Goal: Task Accomplishment & Management: Use online tool/utility

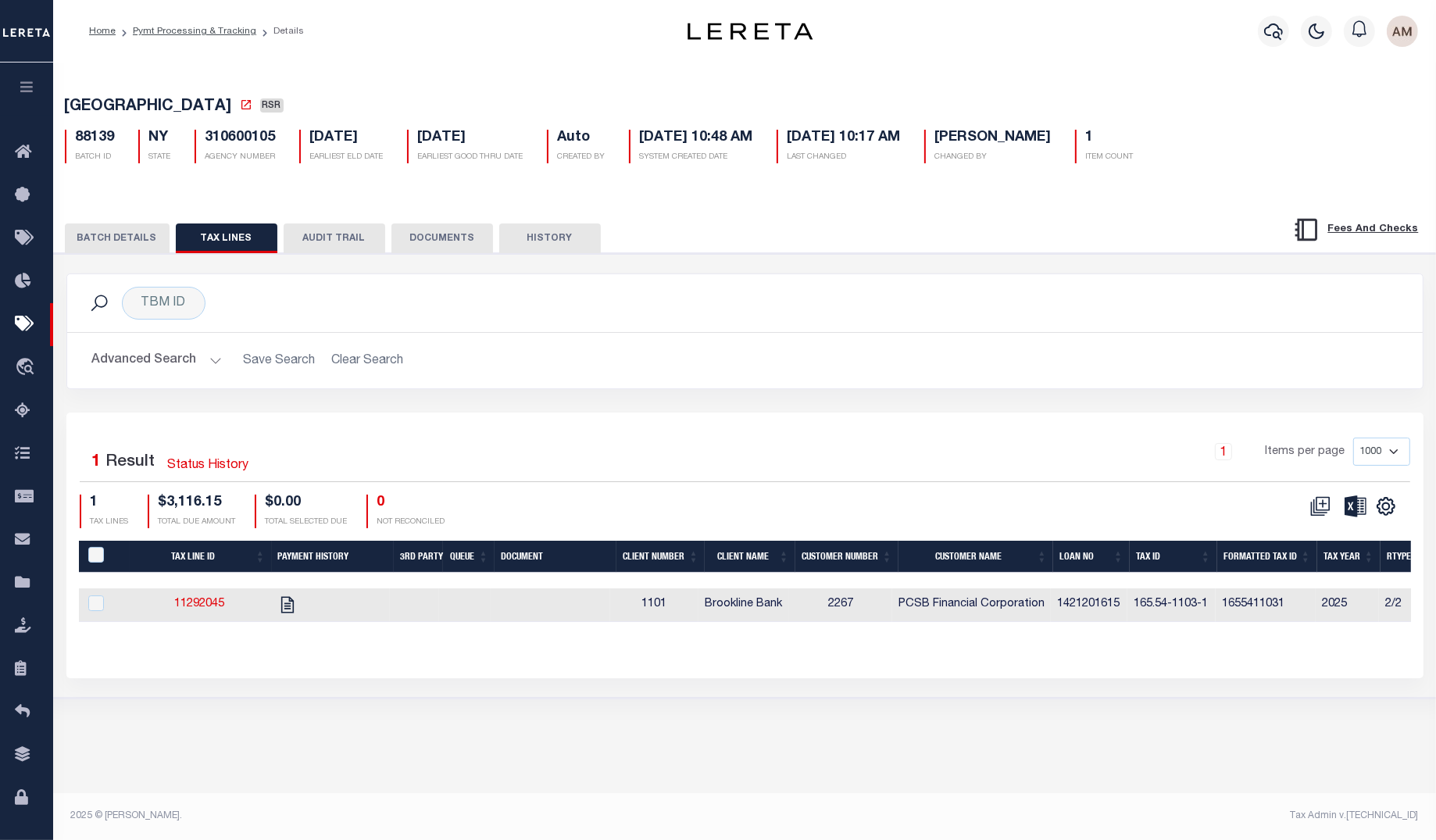
click at [126, 250] on button "BATCH DETAILS" at bounding box center [117, 238] width 104 height 30
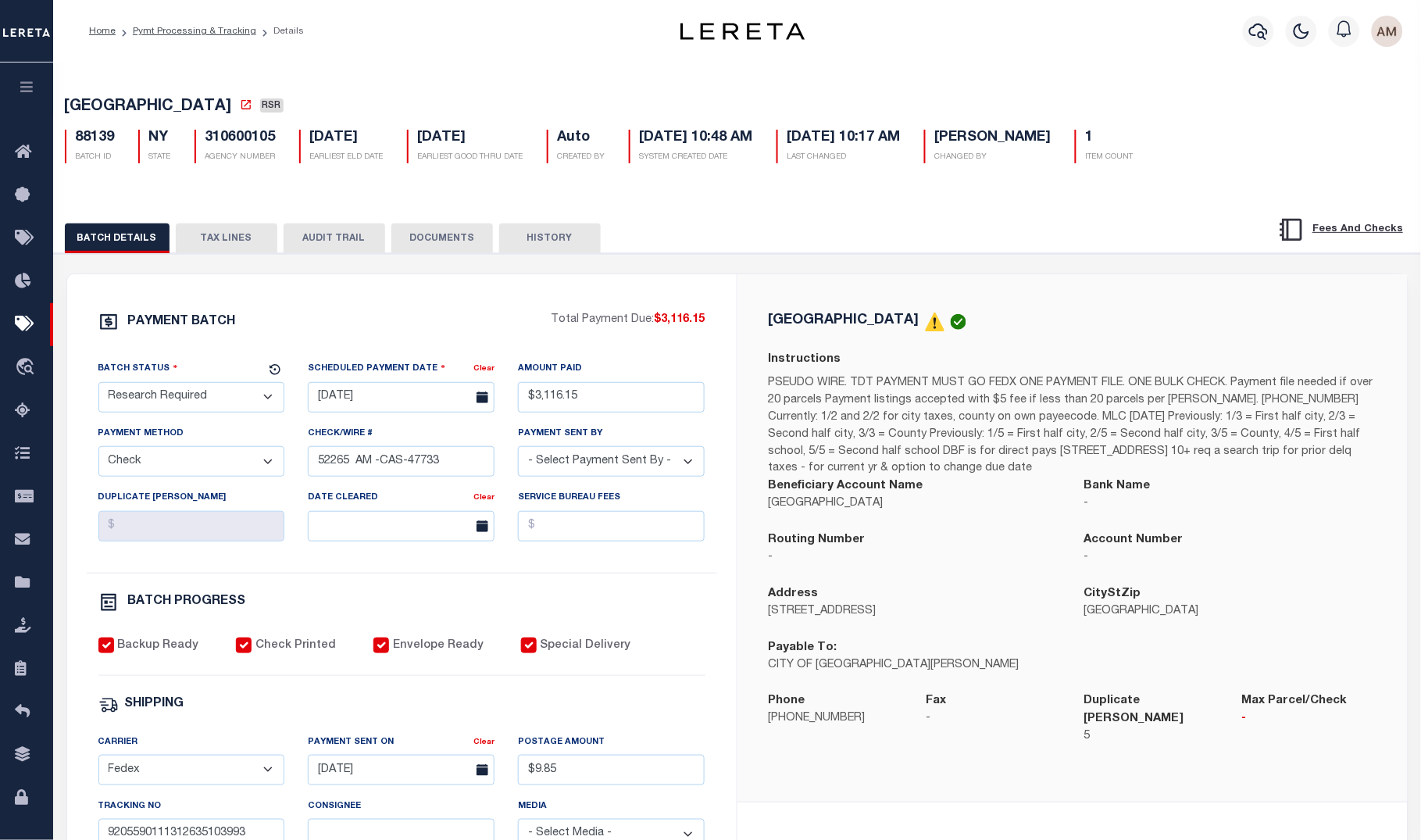
click at [1118, 53] on div "Profile Sign out" at bounding box center [1131, 31] width 556 height 55
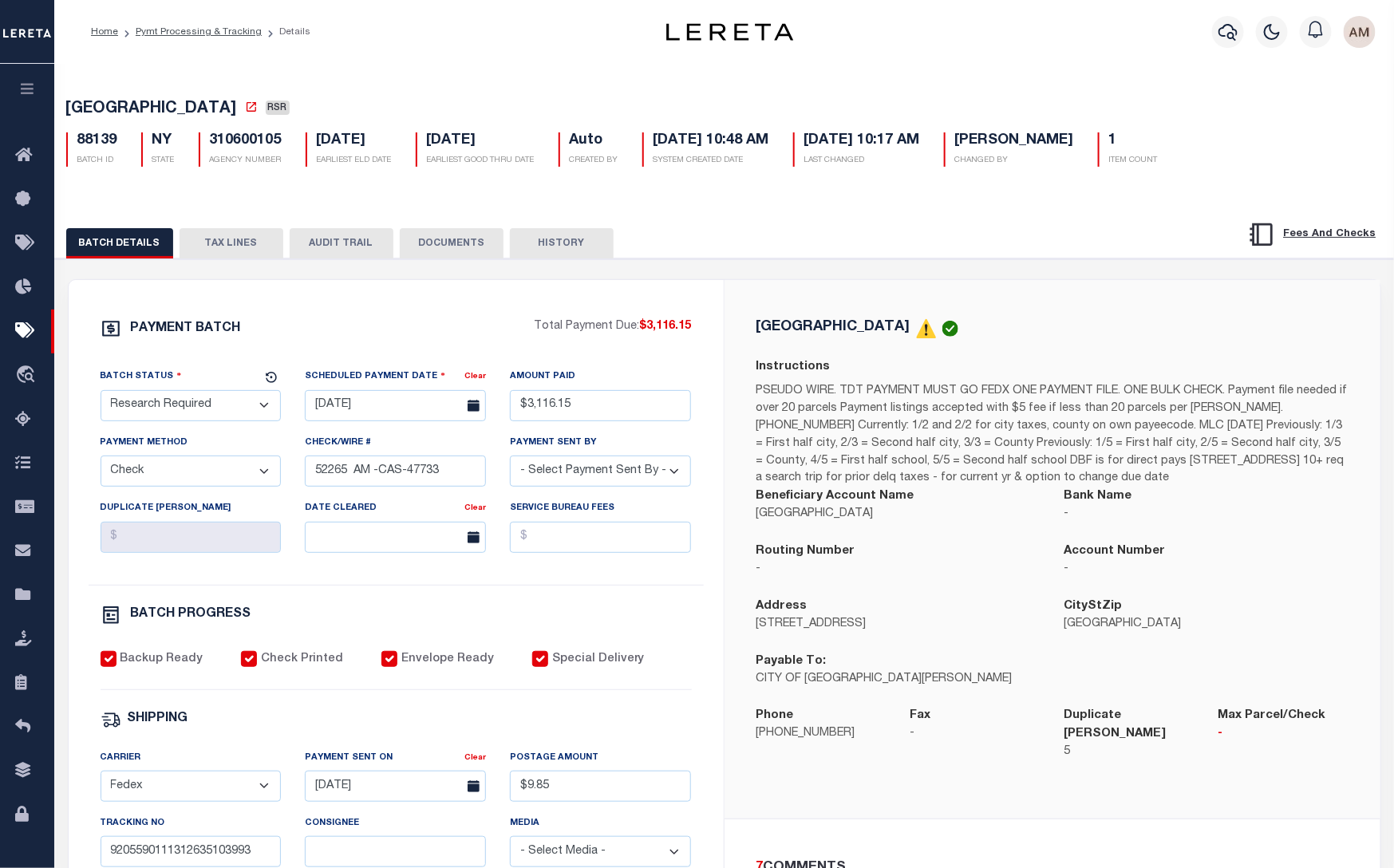
click at [244, 246] on button "TAX LINES" at bounding box center [231, 243] width 104 height 30
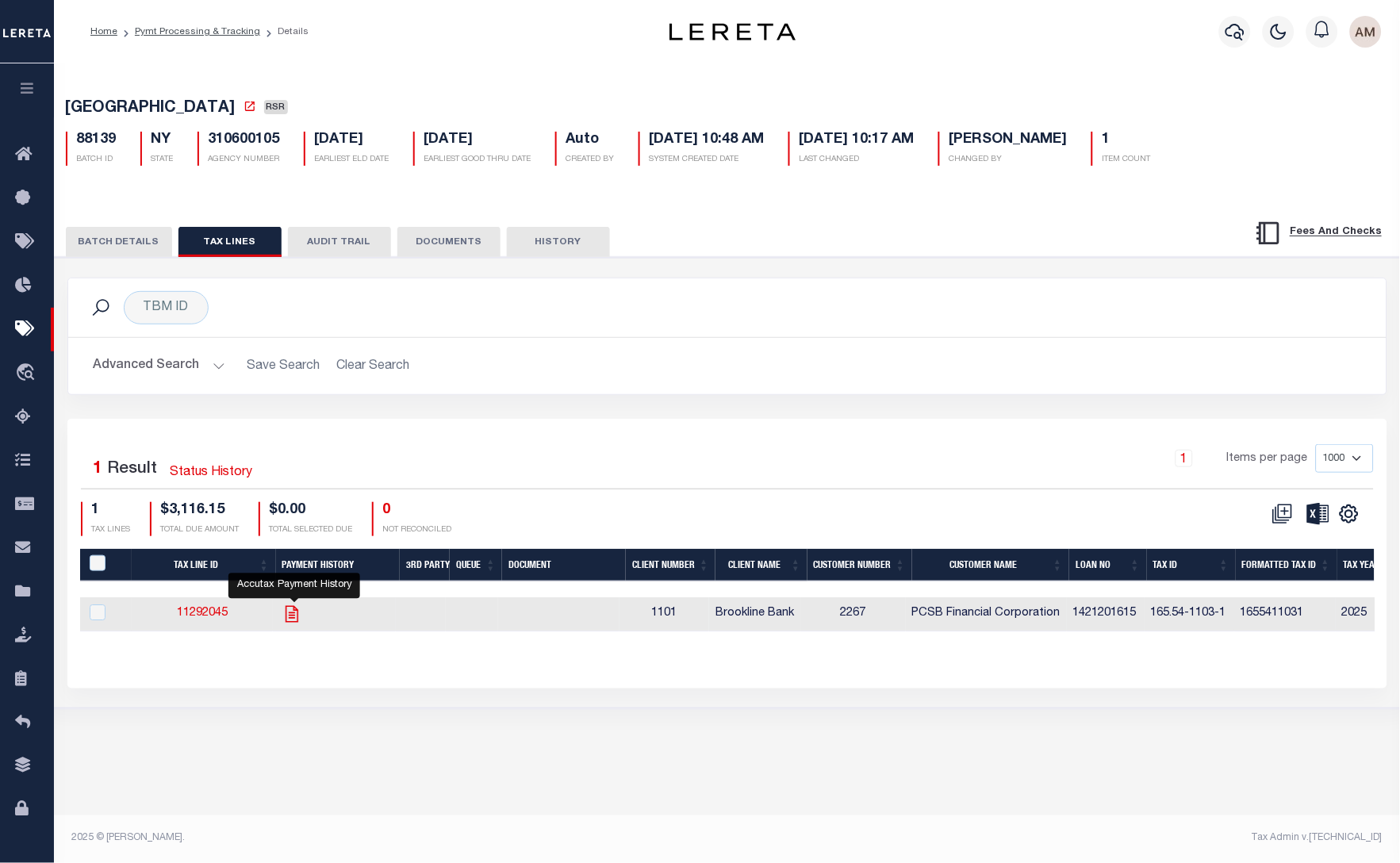
click at [295, 614] on icon "" at bounding box center [292, 613] width 21 height 21
checkbox input "true"
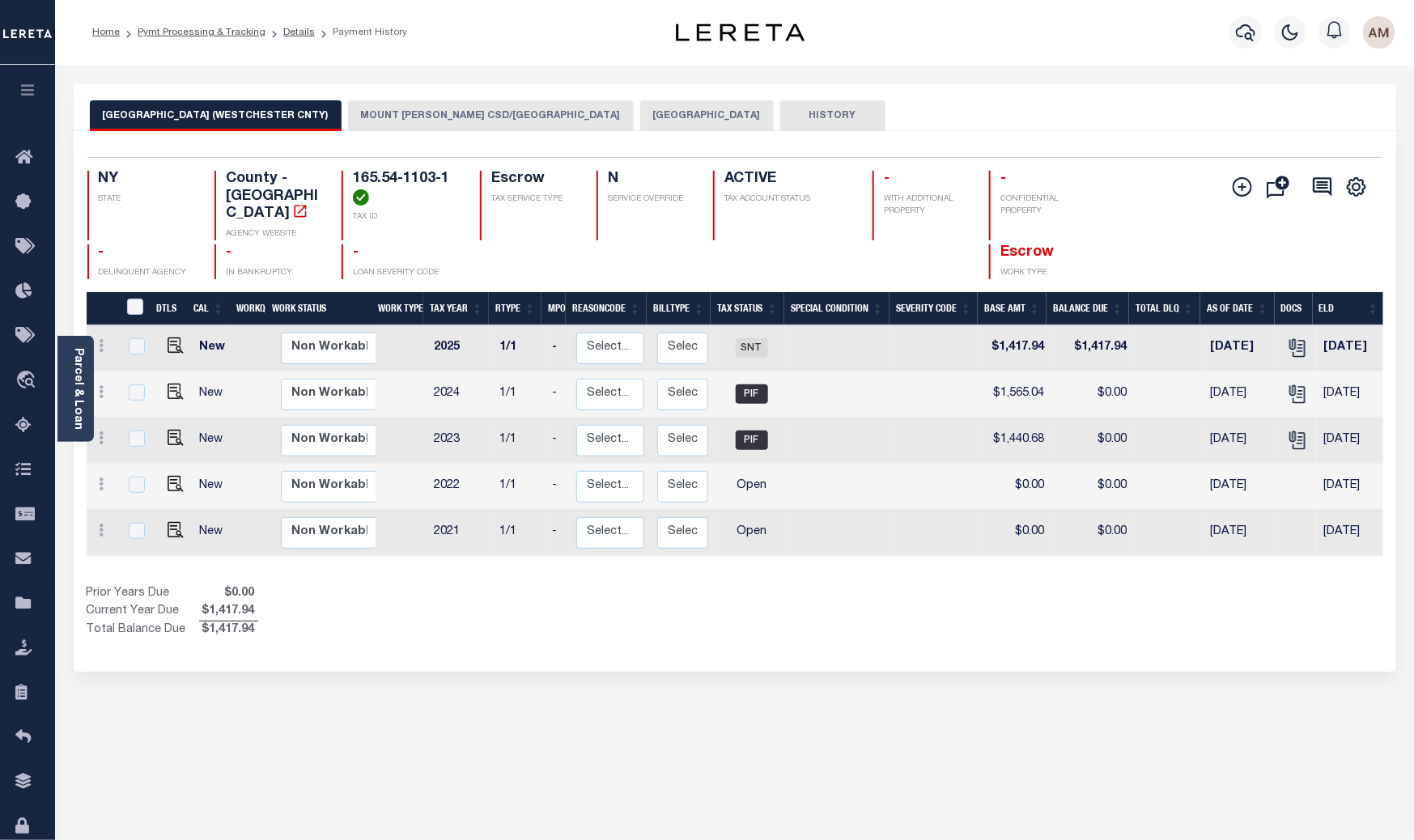
click at [640, 120] on button "[GEOGRAPHIC_DATA]" at bounding box center [707, 116] width 133 height 31
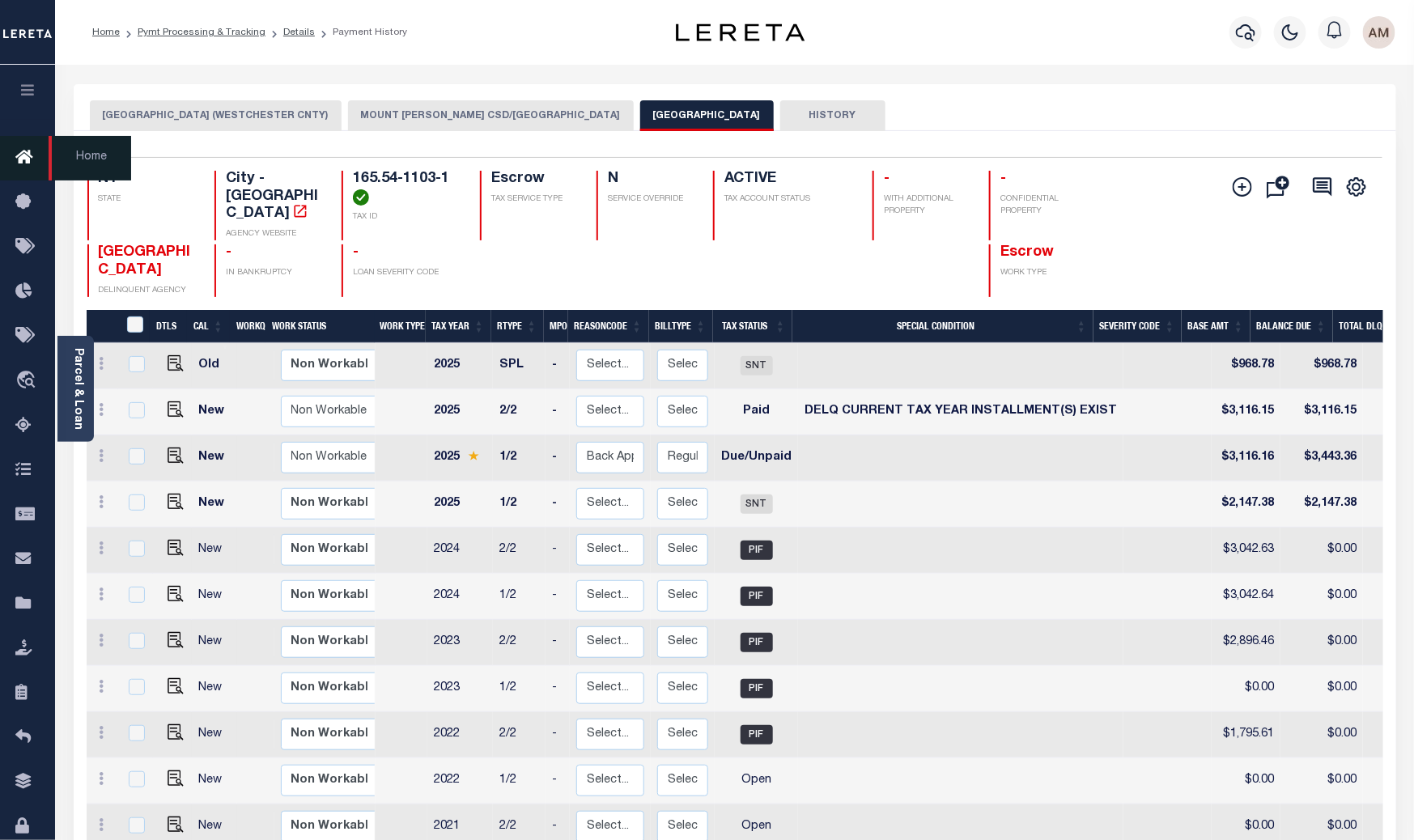
click at [0, 153] on html "Home Pymt Processing & Tracking Details Payment History Profile Sign out" at bounding box center [707, 506] width 1414 height 1014
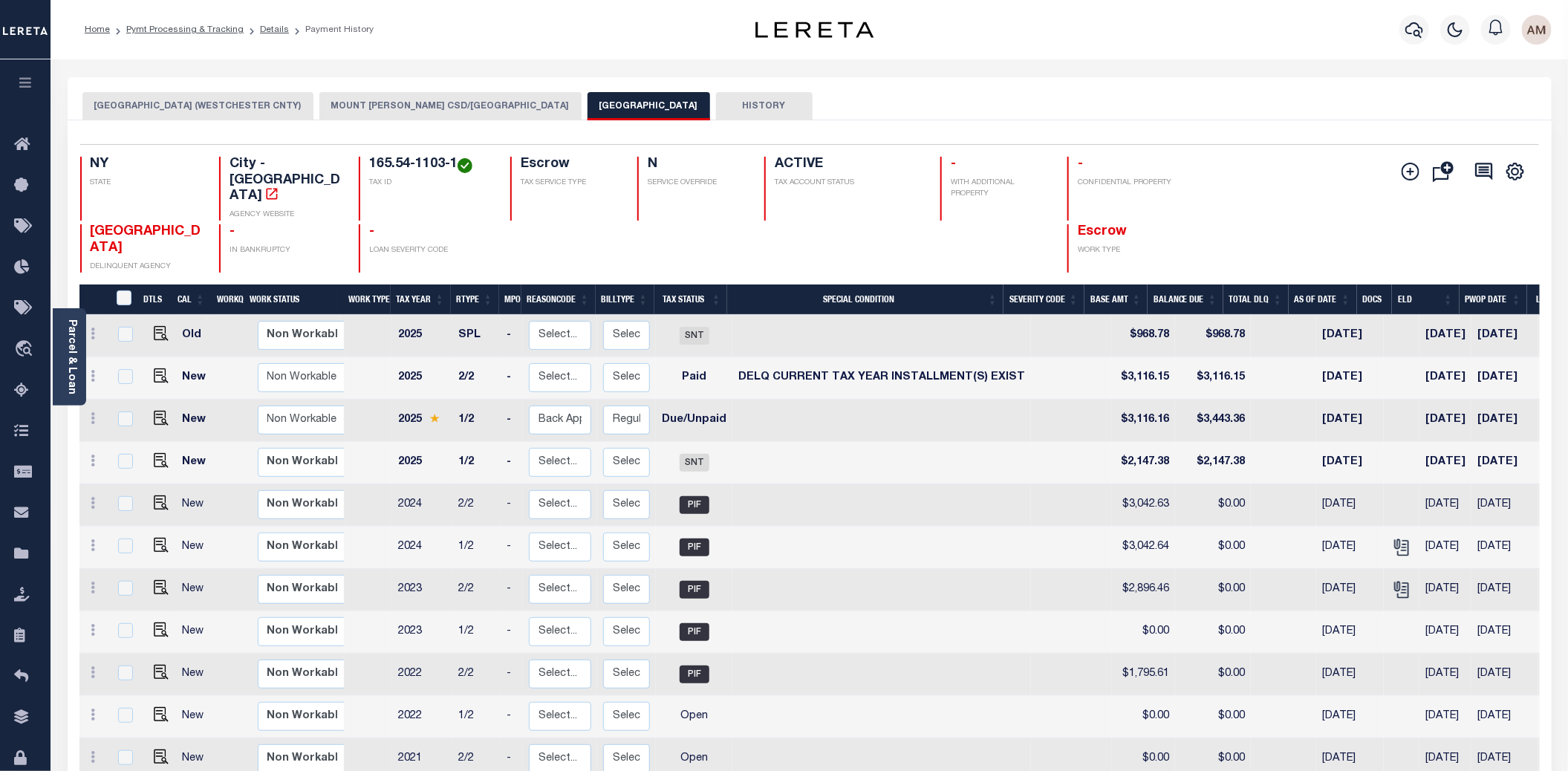
scroll to position [0, 135]
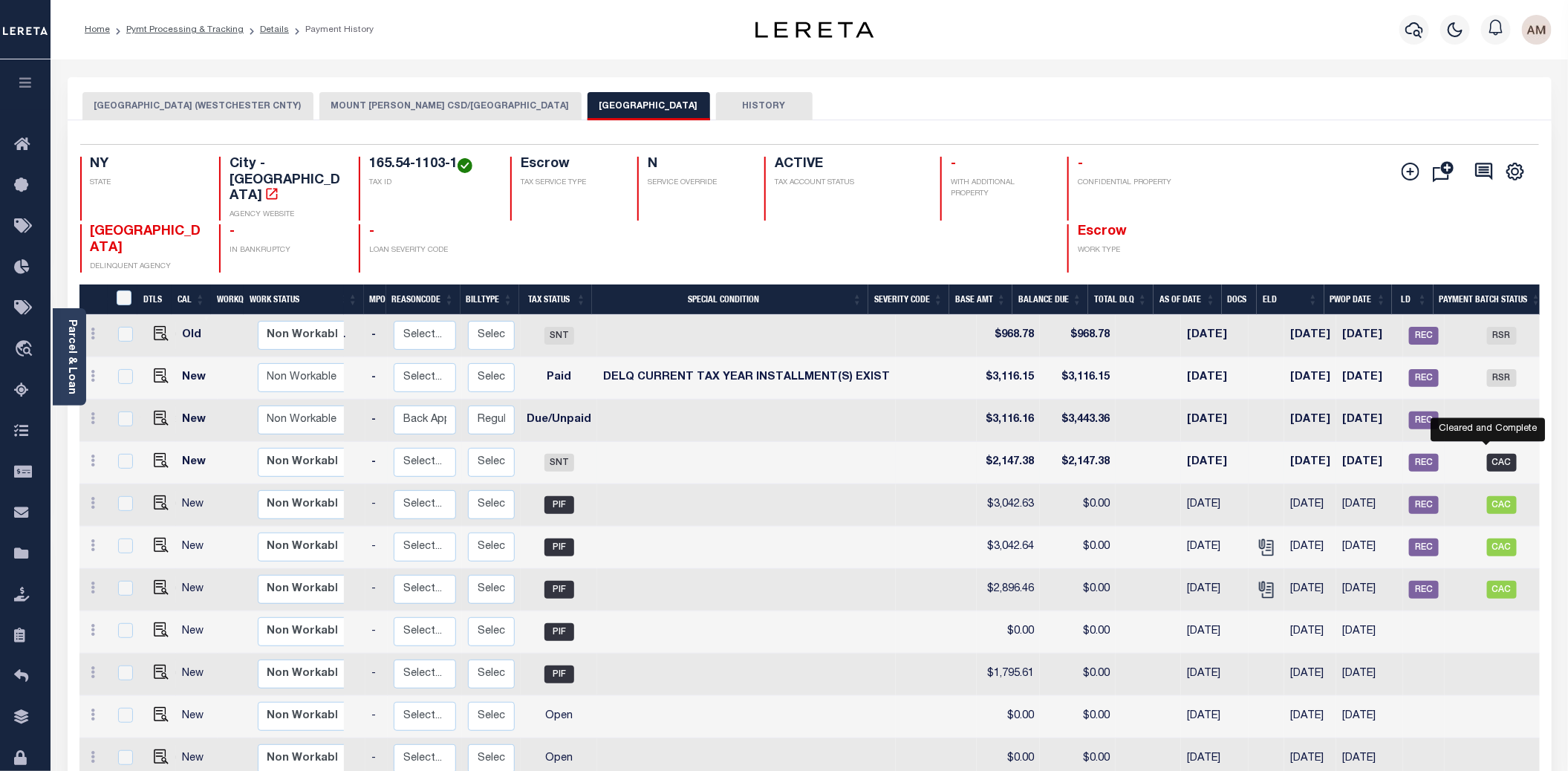
click at [1310, 454] on span "CAC" at bounding box center [1502, 463] width 30 height 18
checkbox input "true"
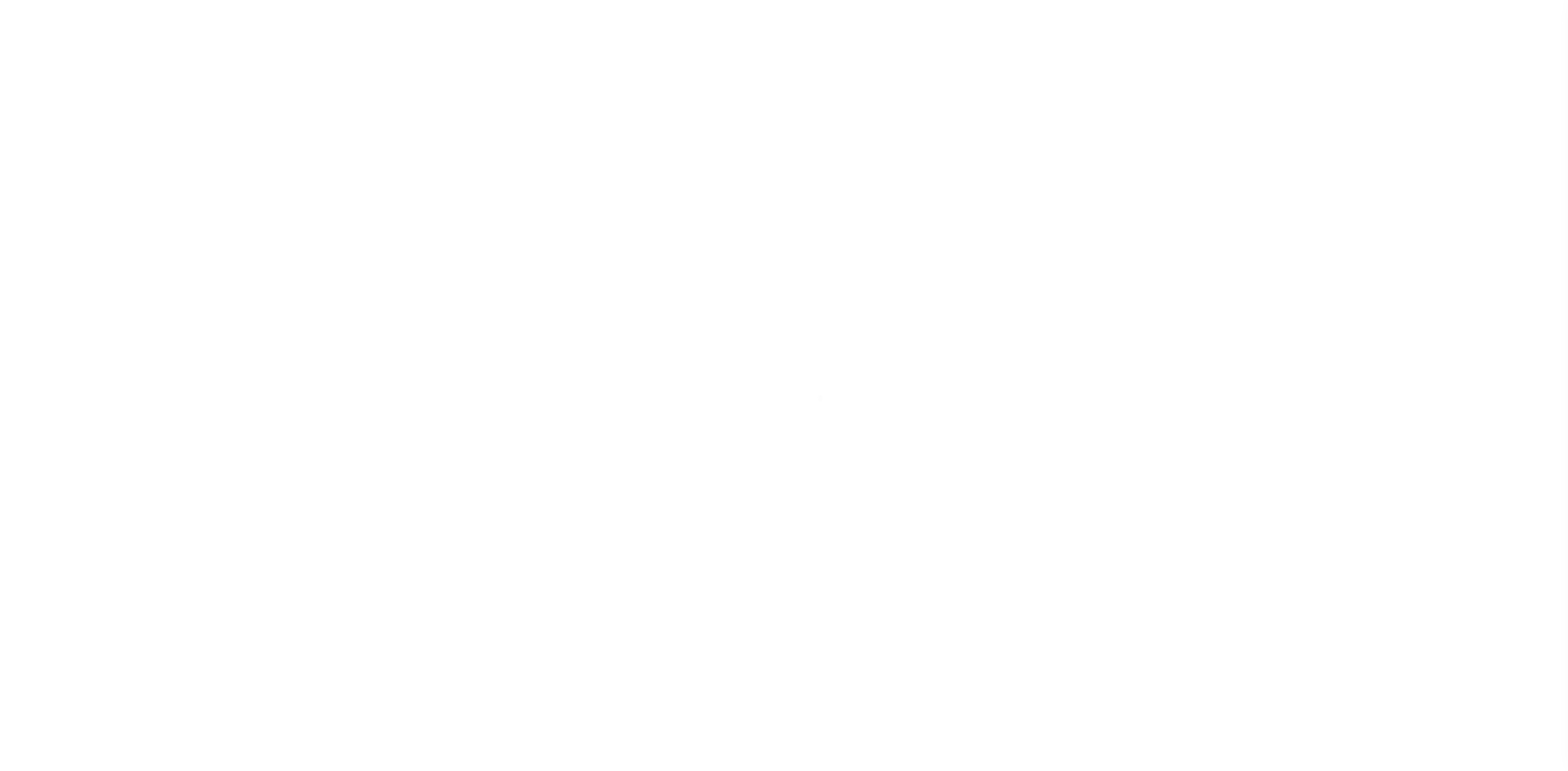
select select "CAC"
select select "CHK"
select select "Little, Audria"
select select "FDX"
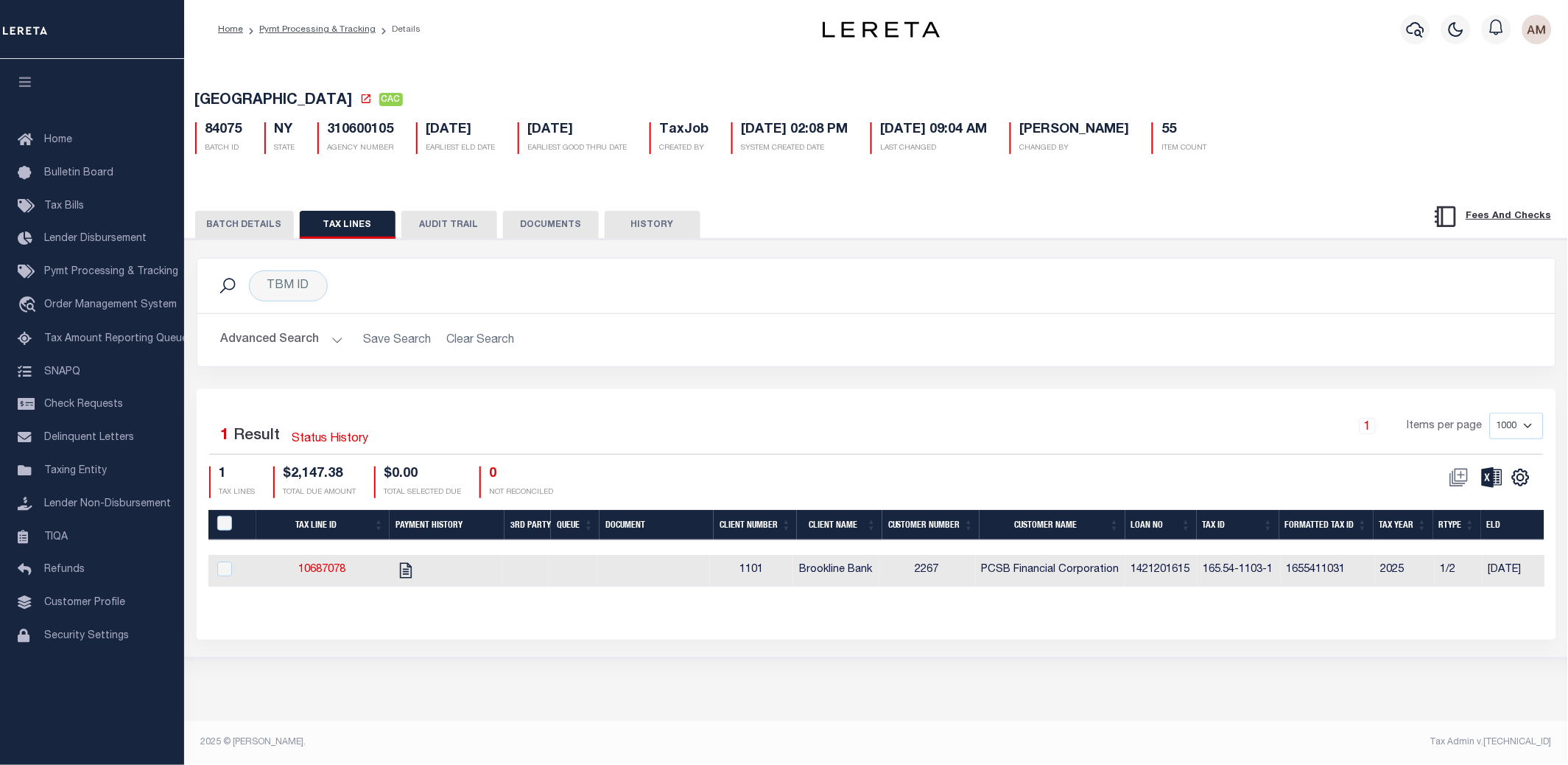
click at [241, 239] on button "BATCH DETAILS" at bounding box center [244, 225] width 98 height 28
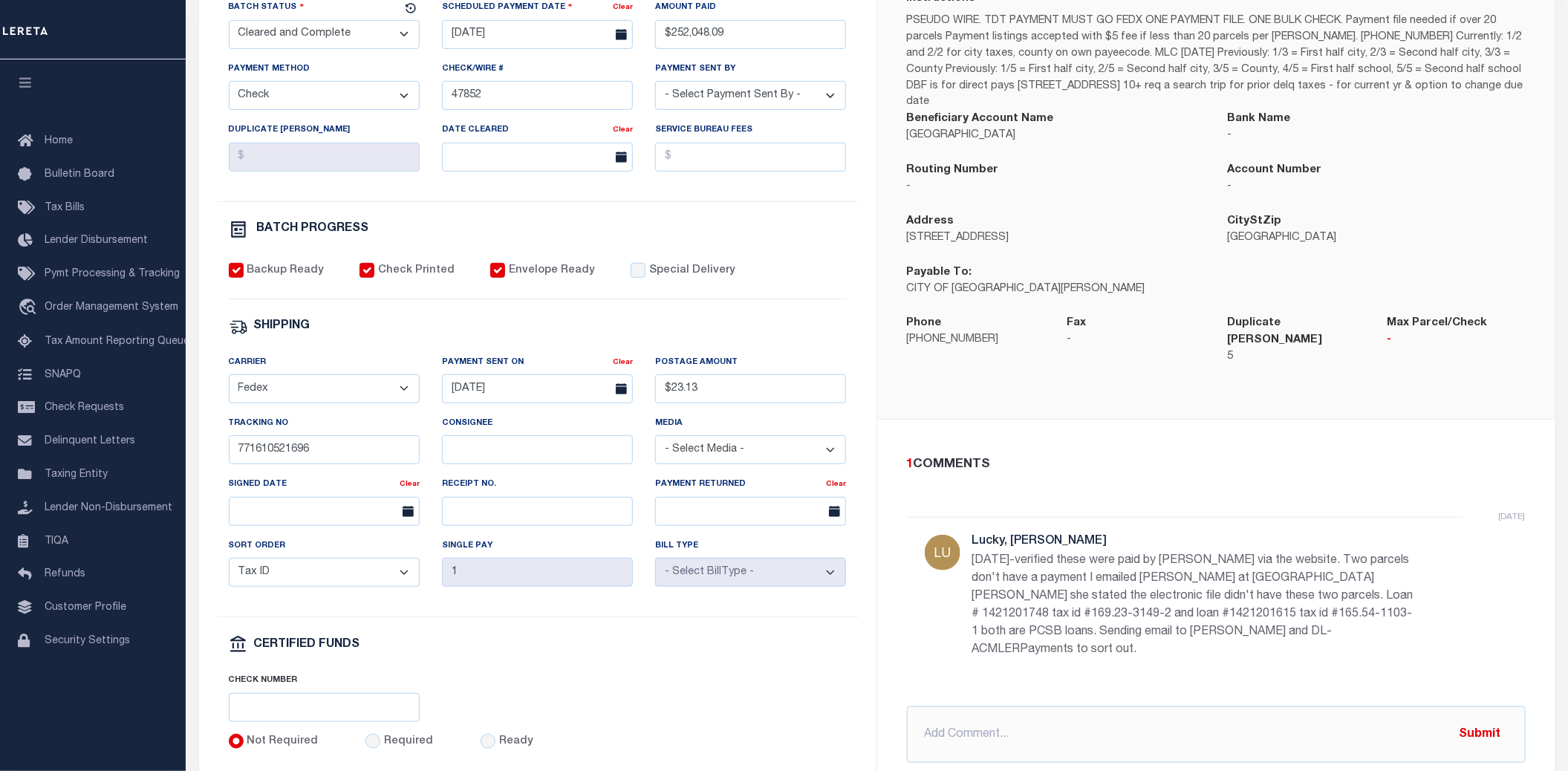
scroll to position [371, 0]
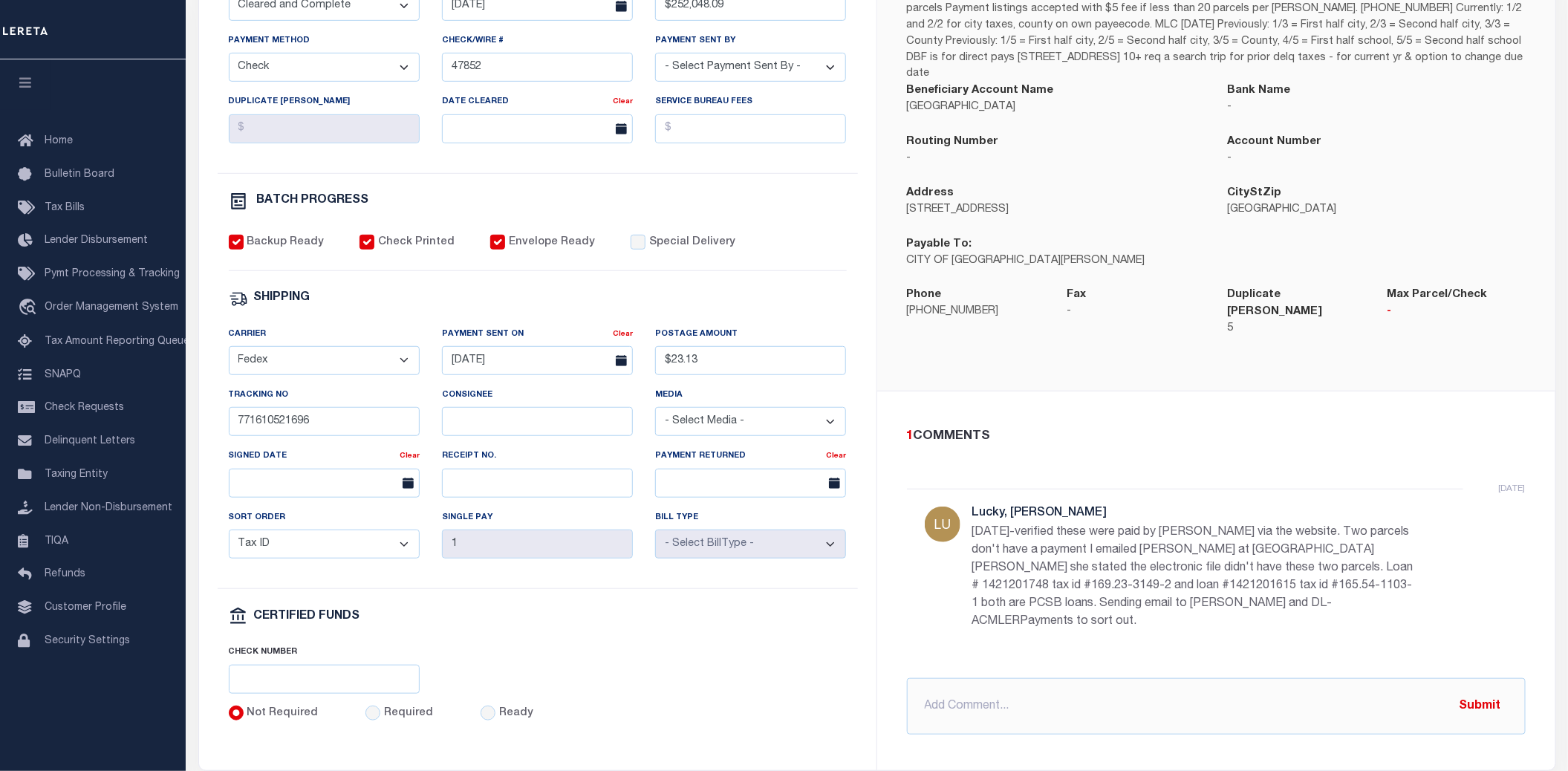
click at [1418, 588] on div "5 months ago Lucky, JoEllen 4/2/2024-verified these were paid by Lereta via the…" at bounding box center [1216, 574] width 619 height 172
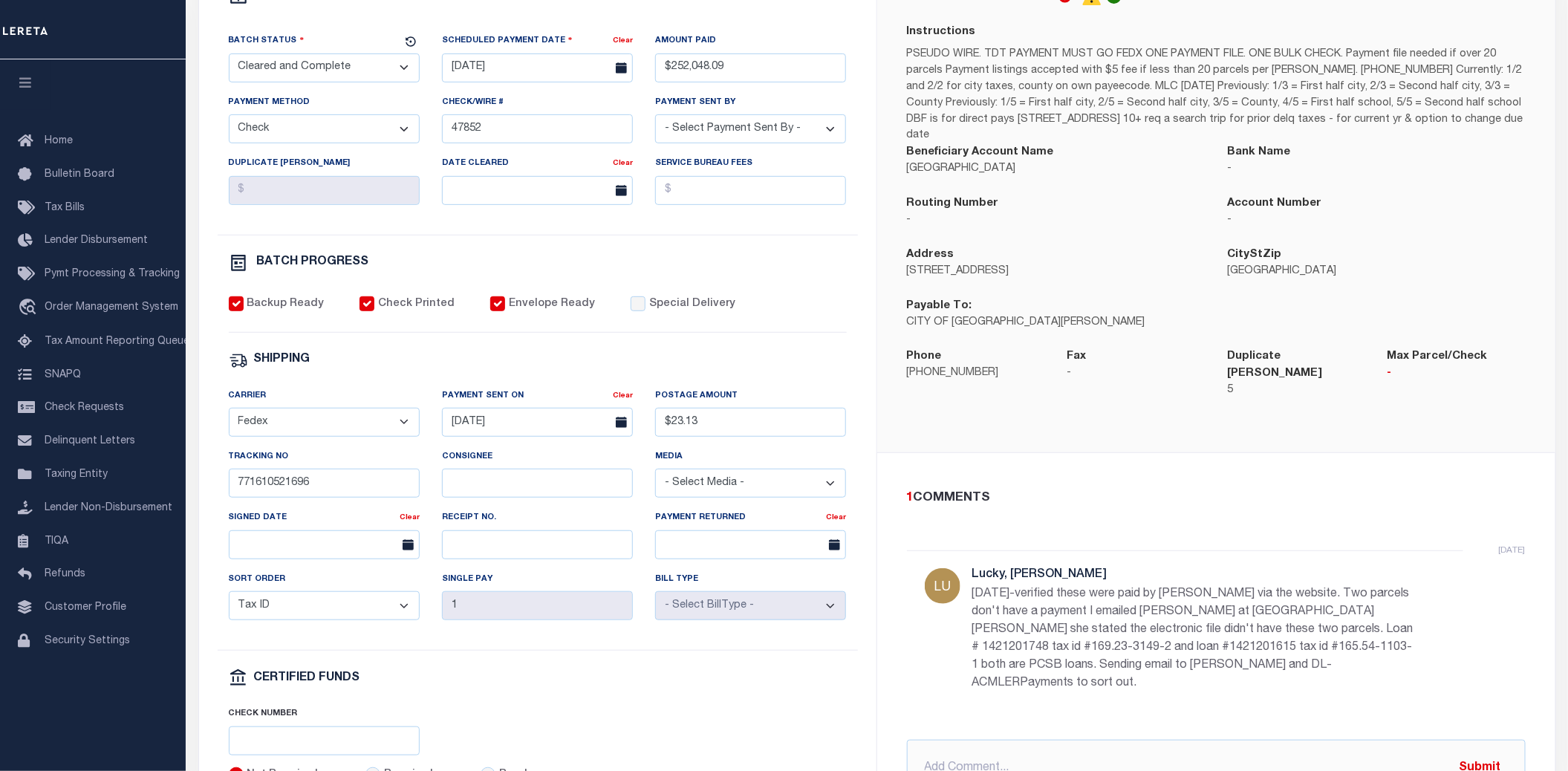
scroll to position [279, 0]
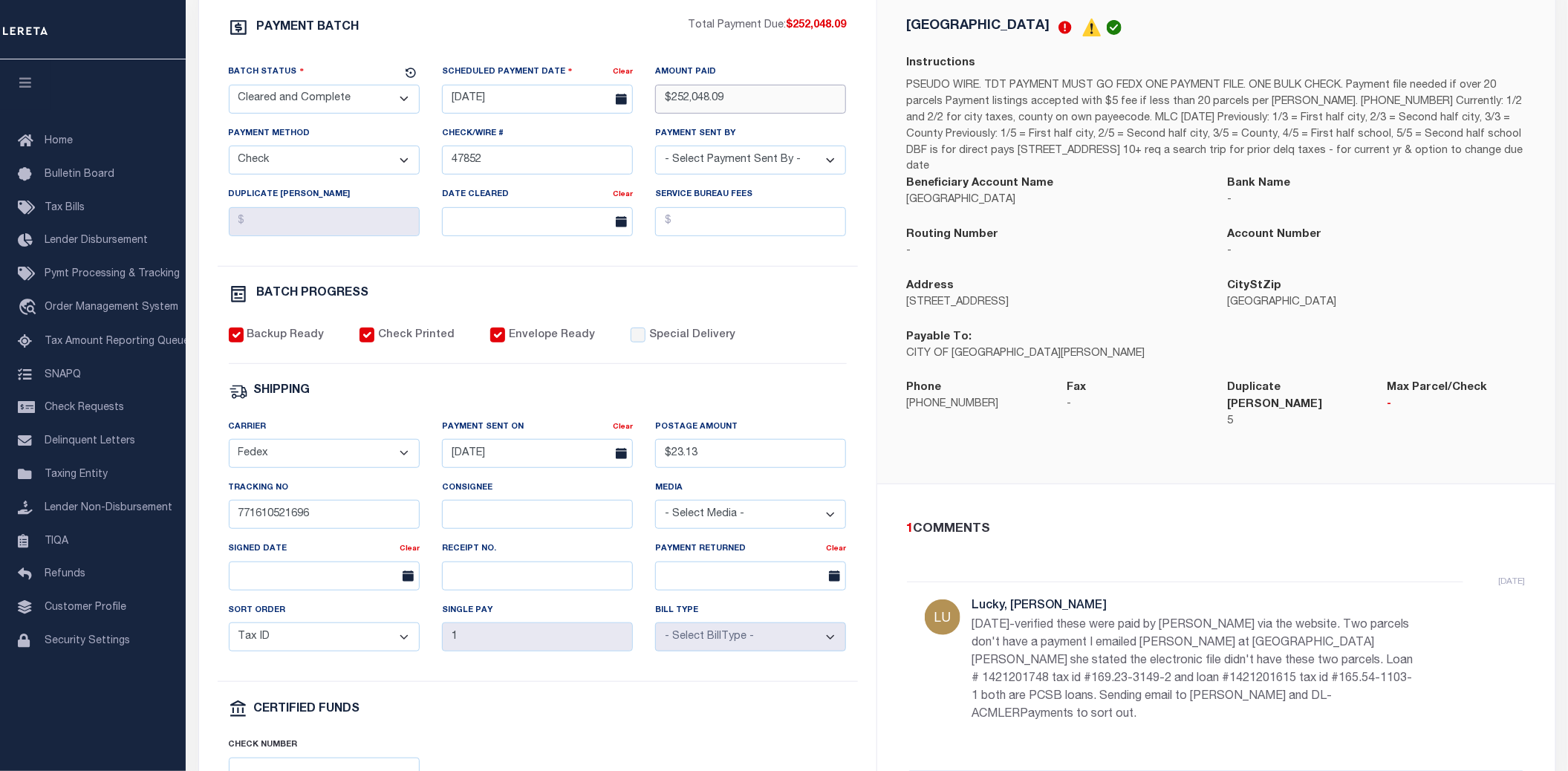
drag, startPoint x: 729, startPoint y: 112, endPoint x: 668, endPoint y: 103, distance: 61.7
click at [668, 103] on input "$252,048.09" at bounding box center [751, 99] width 191 height 29
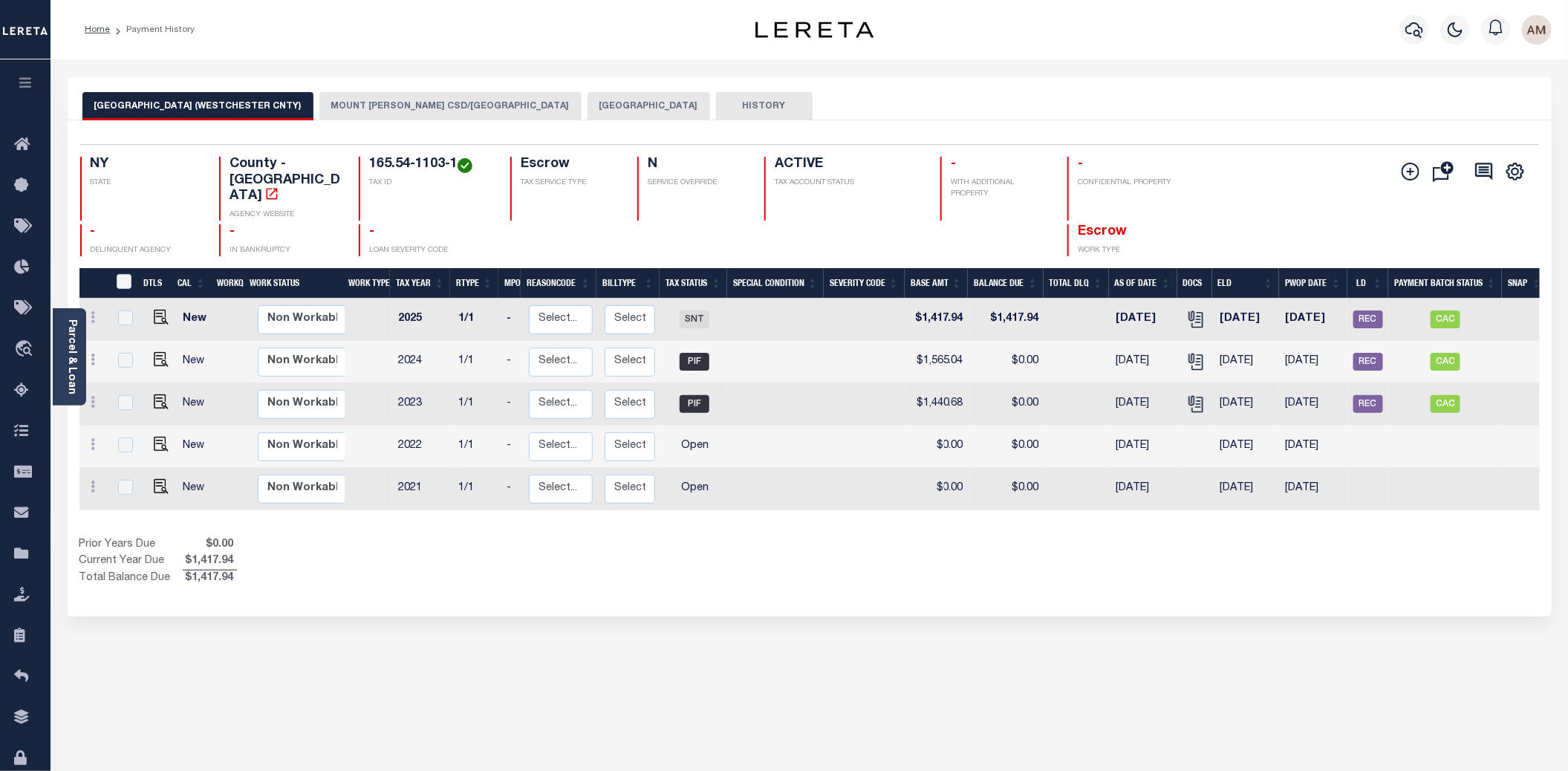
drag, startPoint x: 579, startPoint y: 96, endPoint x: 603, endPoint y: 108, distance: 26.8
click at [588, 96] on button "[GEOGRAPHIC_DATA]" at bounding box center [649, 106] width 122 height 28
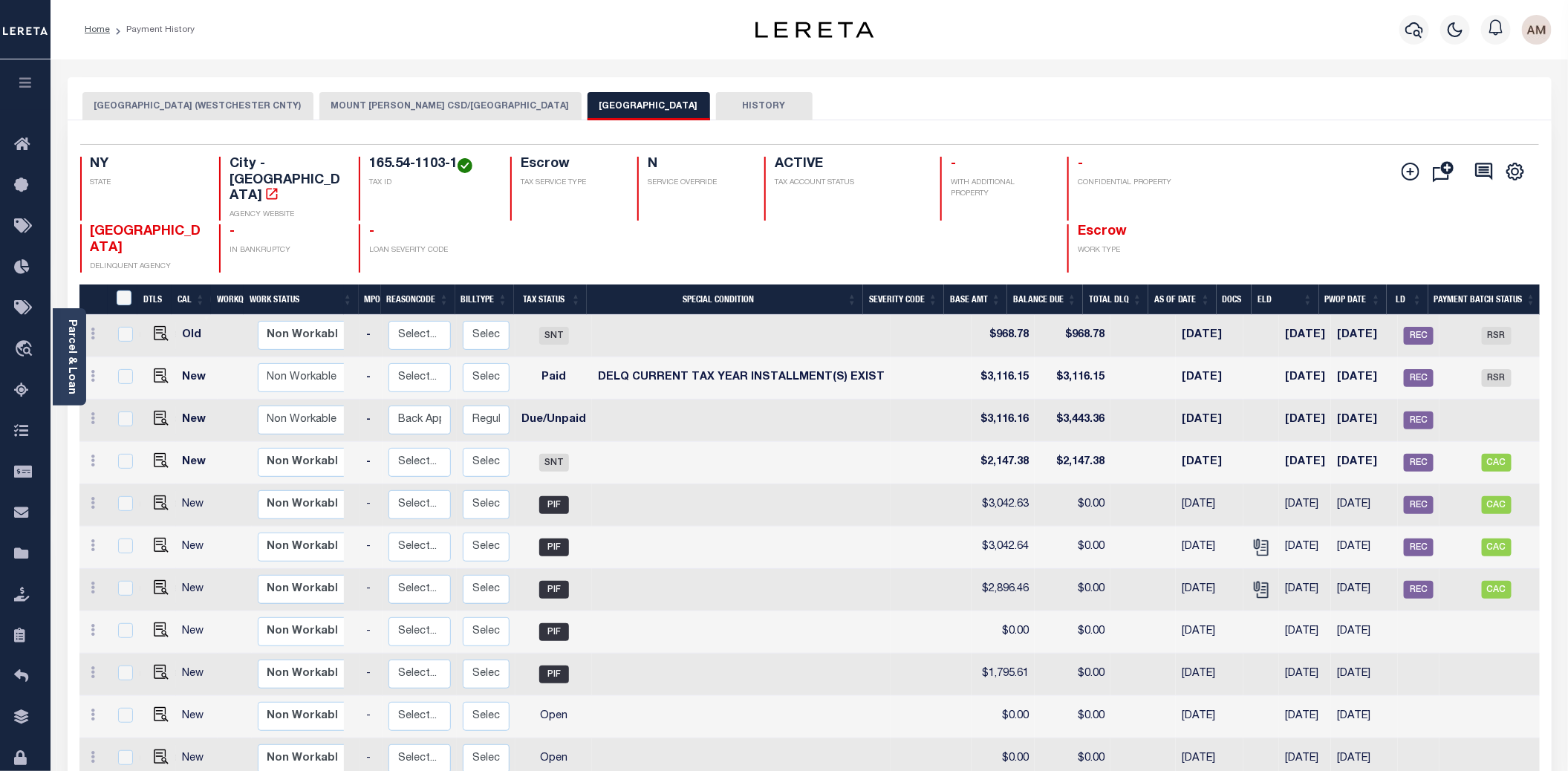
scroll to position [0, 180]
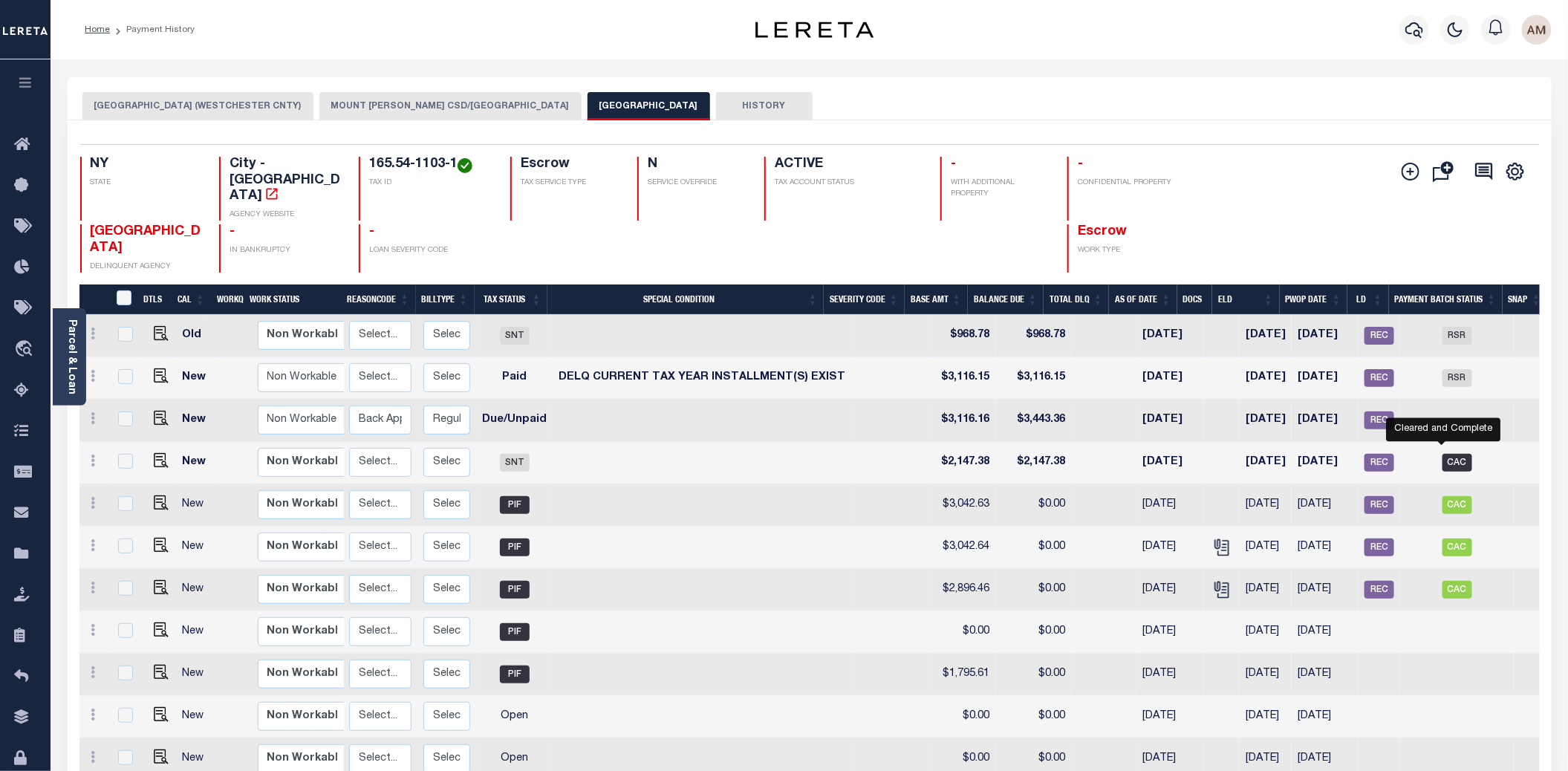
click at [1442, 454] on span "CAC" at bounding box center [1457, 463] width 30 height 18
checkbox input "true"
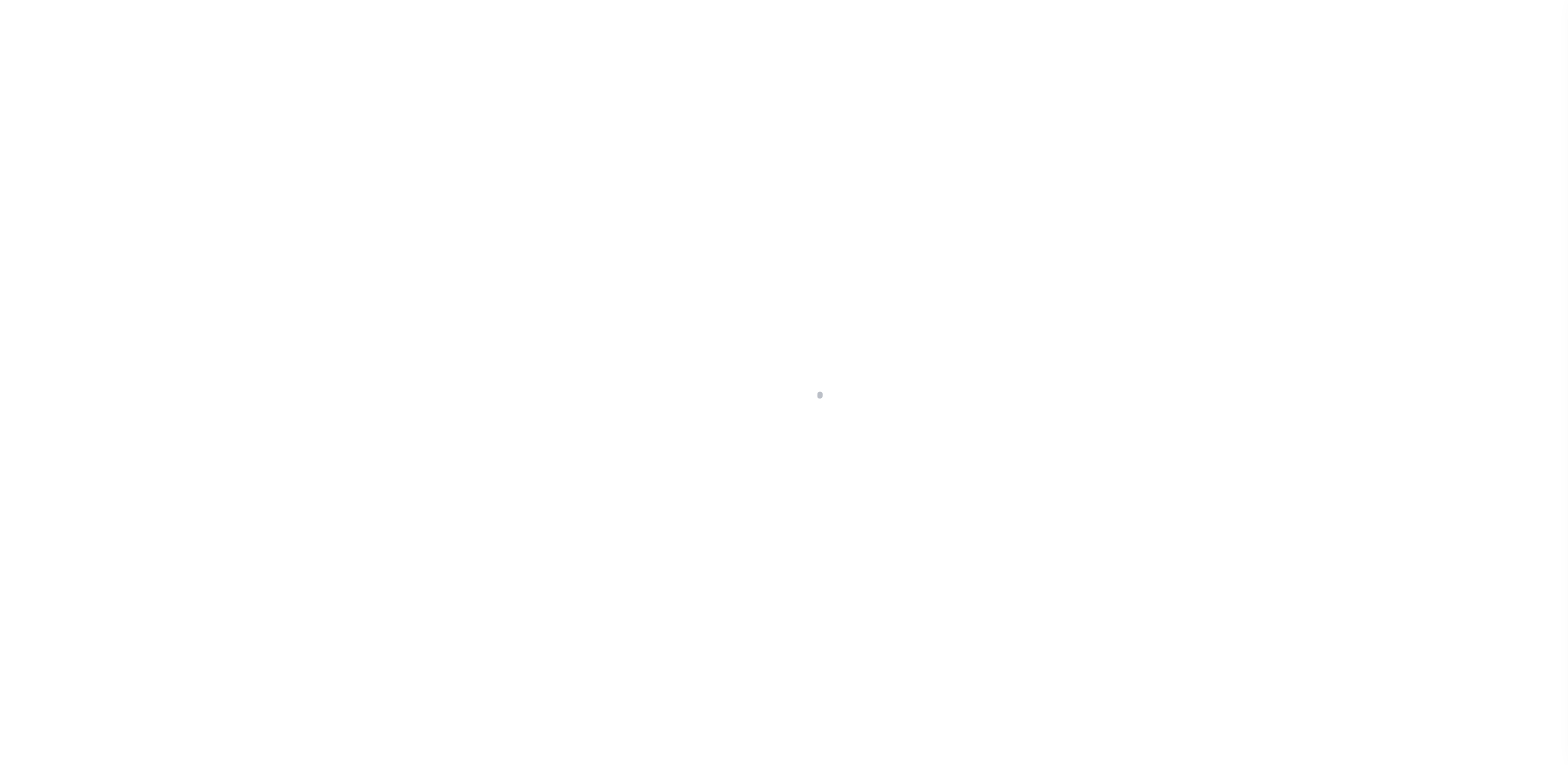
select select "CAC"
select select "CHK"
select select "[PERSON_NAME]"
select select "FDX"
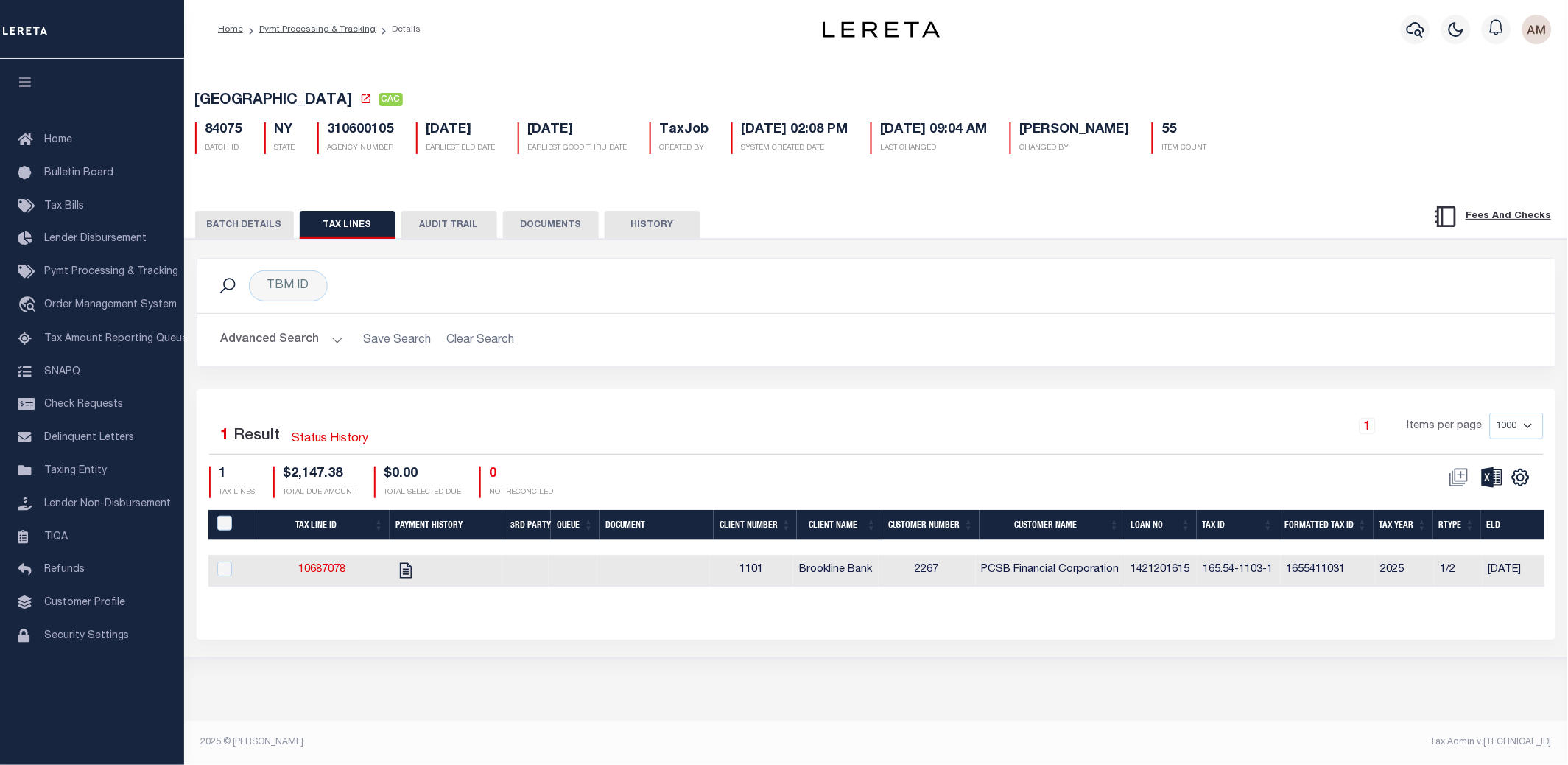
click at [240, 230] on button "BATCH DETAILS" at bounding box center [244, 225] width 98 height 28
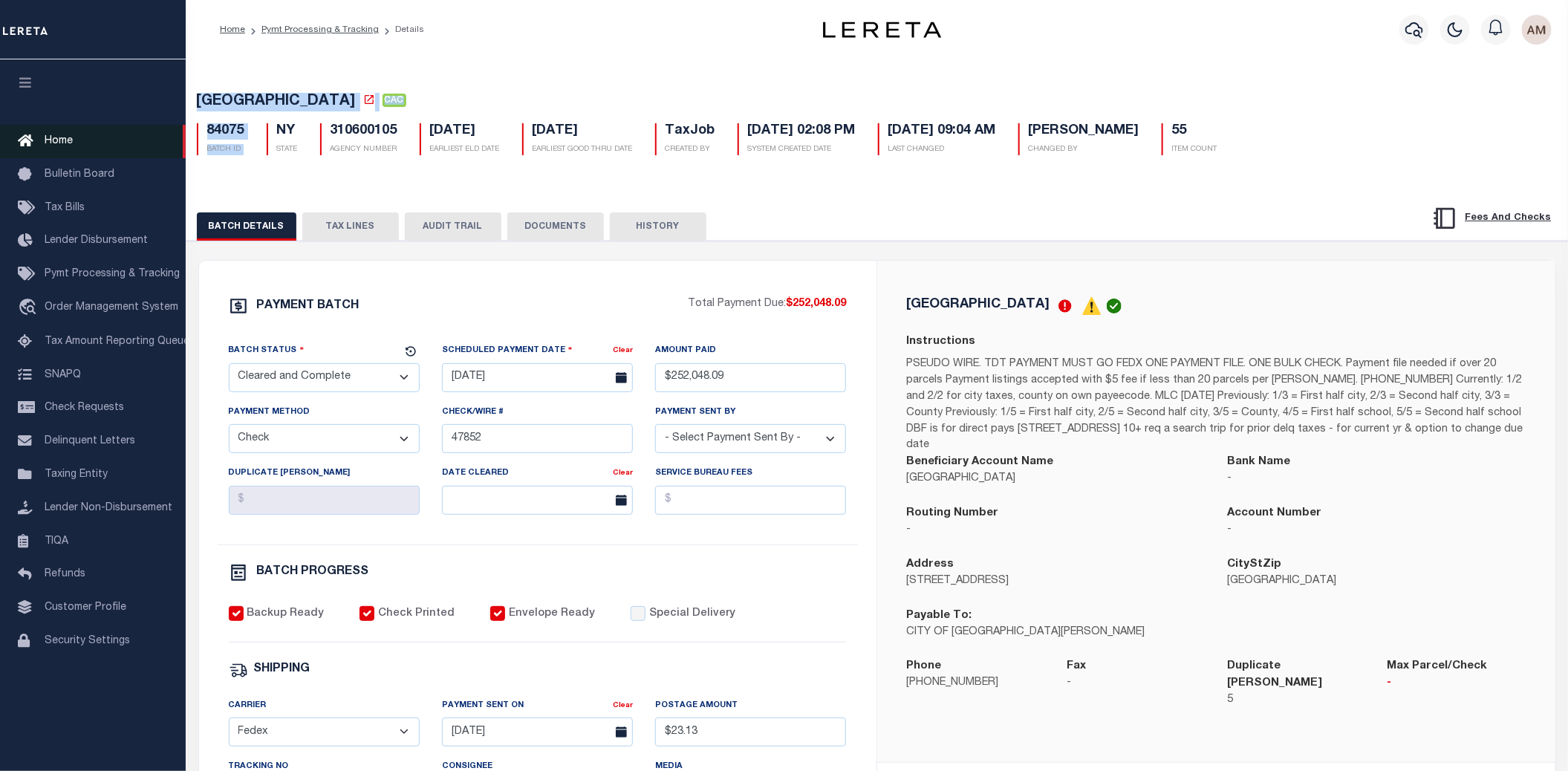
click at [168, 139] on div "Home Pymt Processing & Tracking Details Profile Sign out" at bounding box center [784, 629] width 1568 height 1259
click at [267, 133] on div "NY STATE" at bounding box center [282, 139] width 31 height 32
drag, startPoint x: 243, startPoint y: 128, endPoint x: 199, endPoint y: 132, distance: 44.2
click at [199, 132] on div "84075 BATCH ID" at bounding box center [220, 139] width 70 height 32
copy h5 "84075"
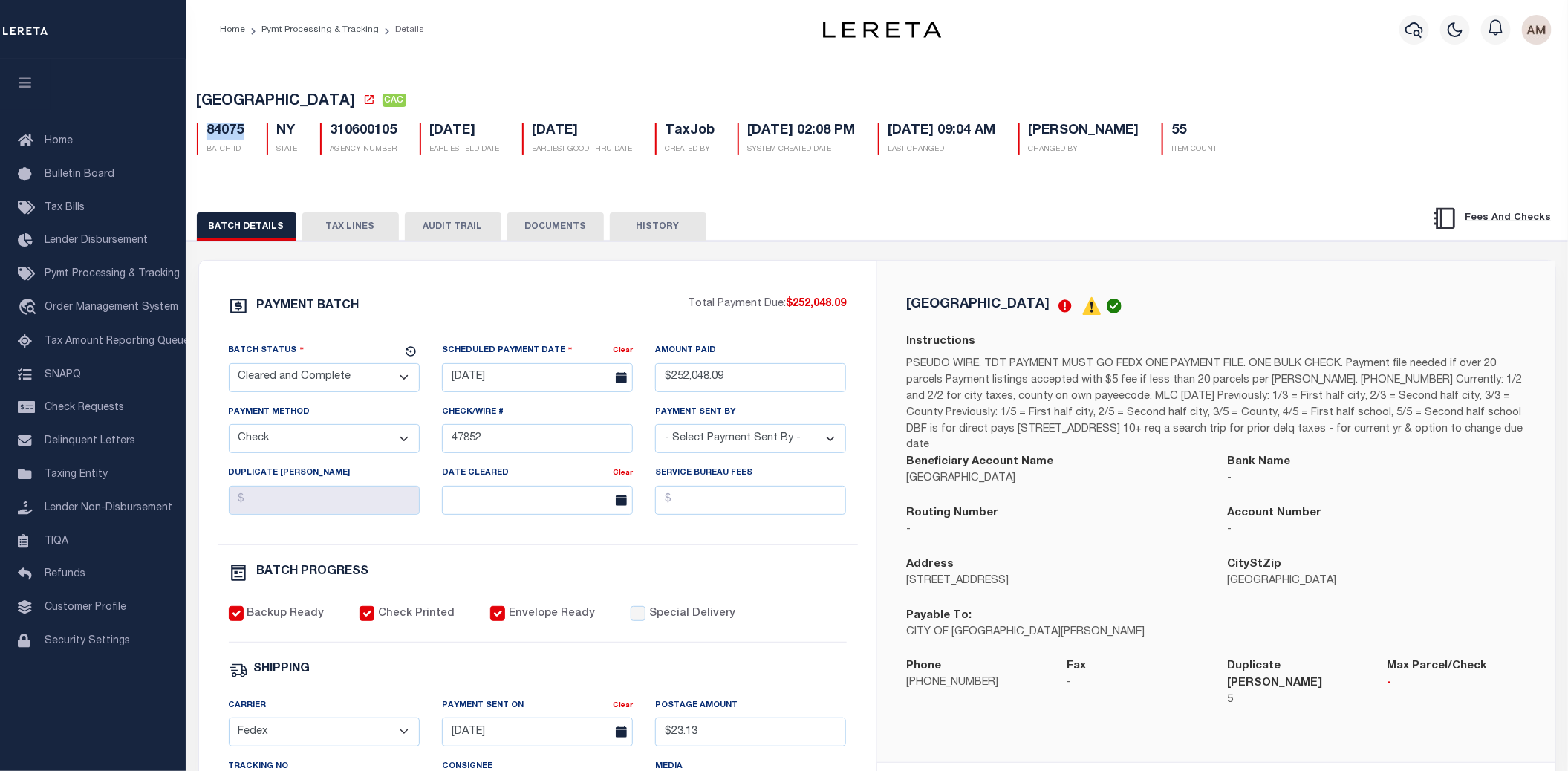
click at [338, 235] on button "TAX LINES" at bounding box center [350, 227] width 97 height 28
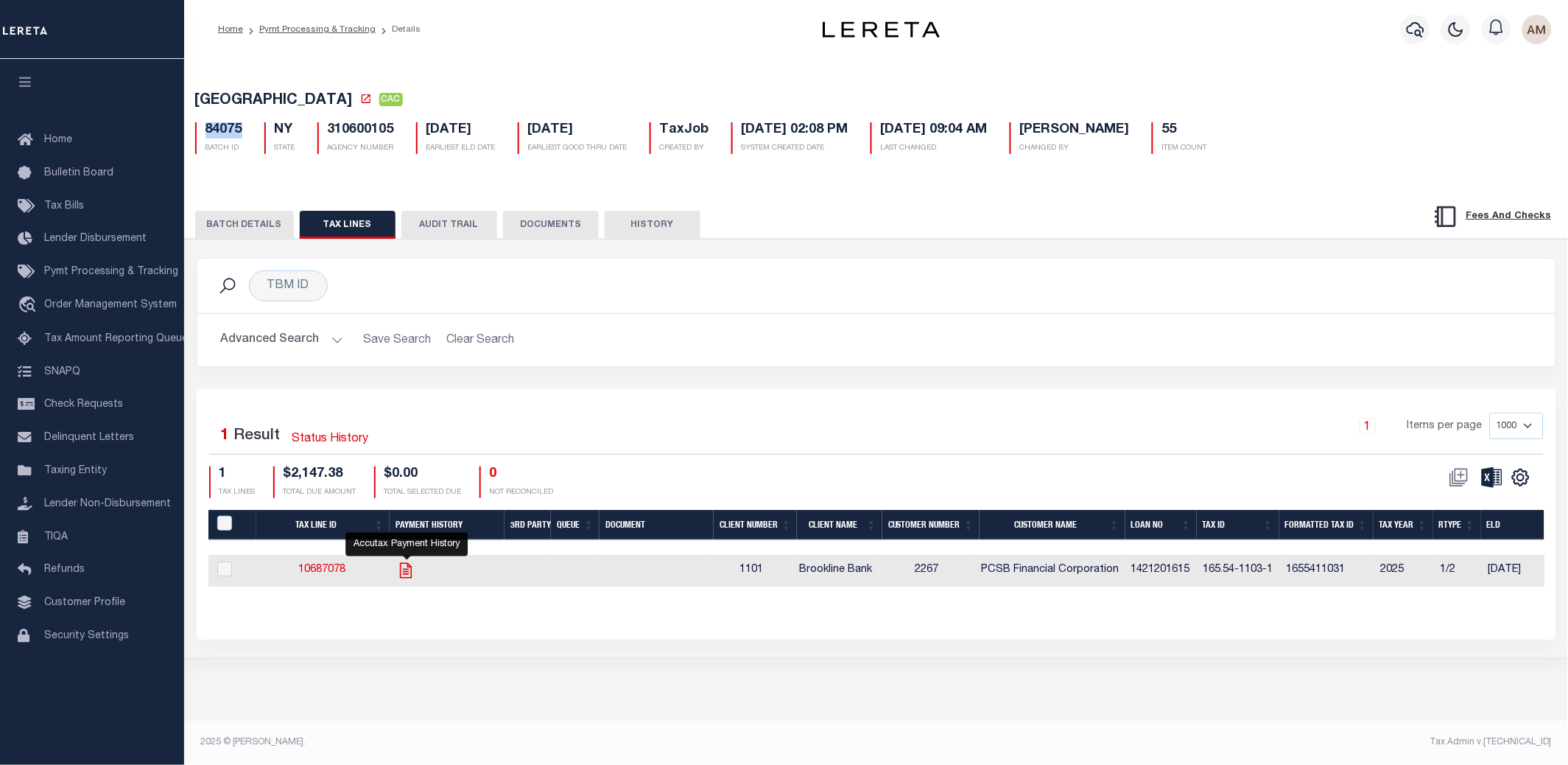
click at [405, 571] on icon "" at bounding box center [406, 570] width 19 height 19
checkbox input "true"
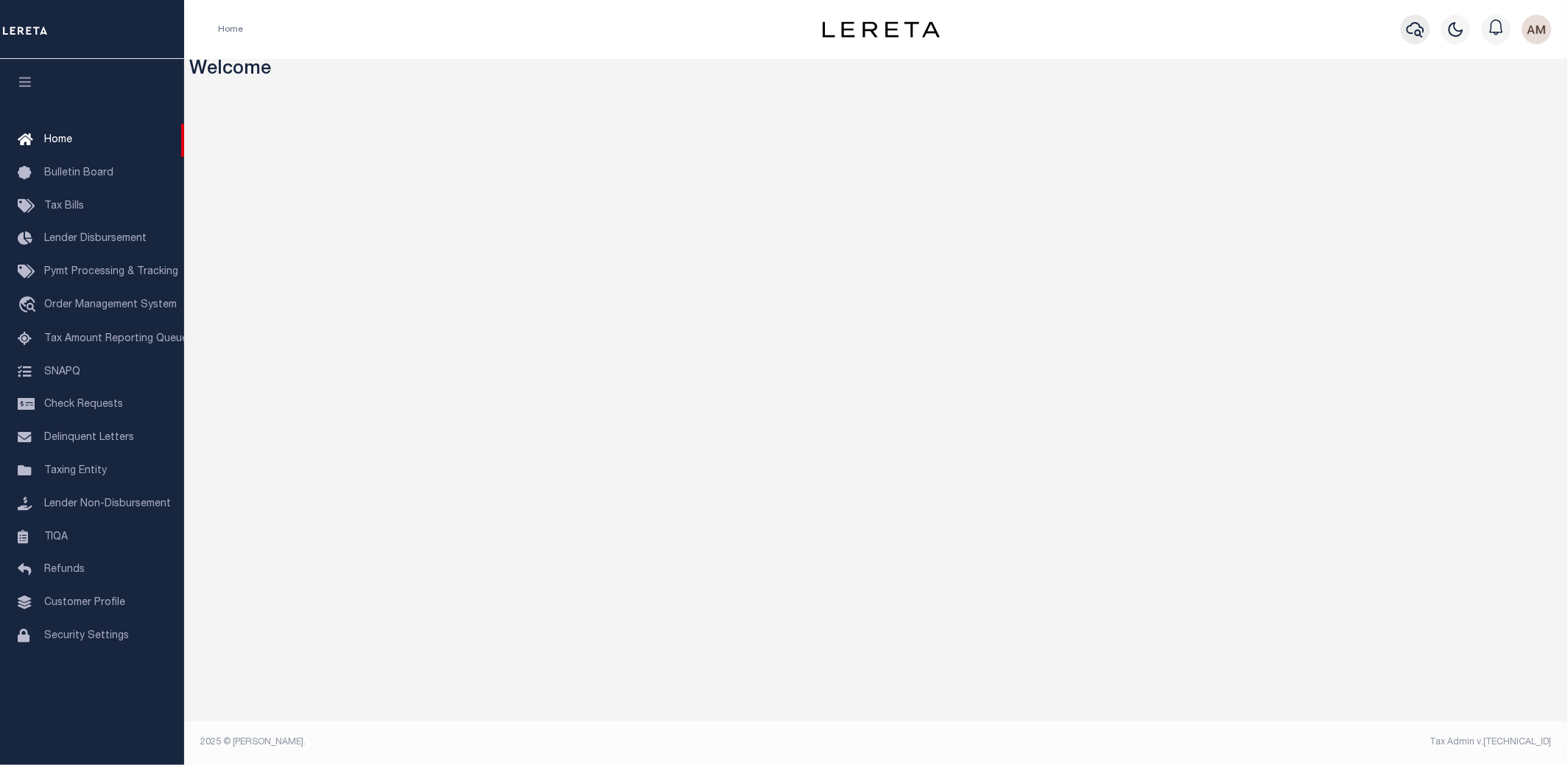
click at [1411, 31] on icon "button" at bounding box center [1415, 29] width 18 height 18
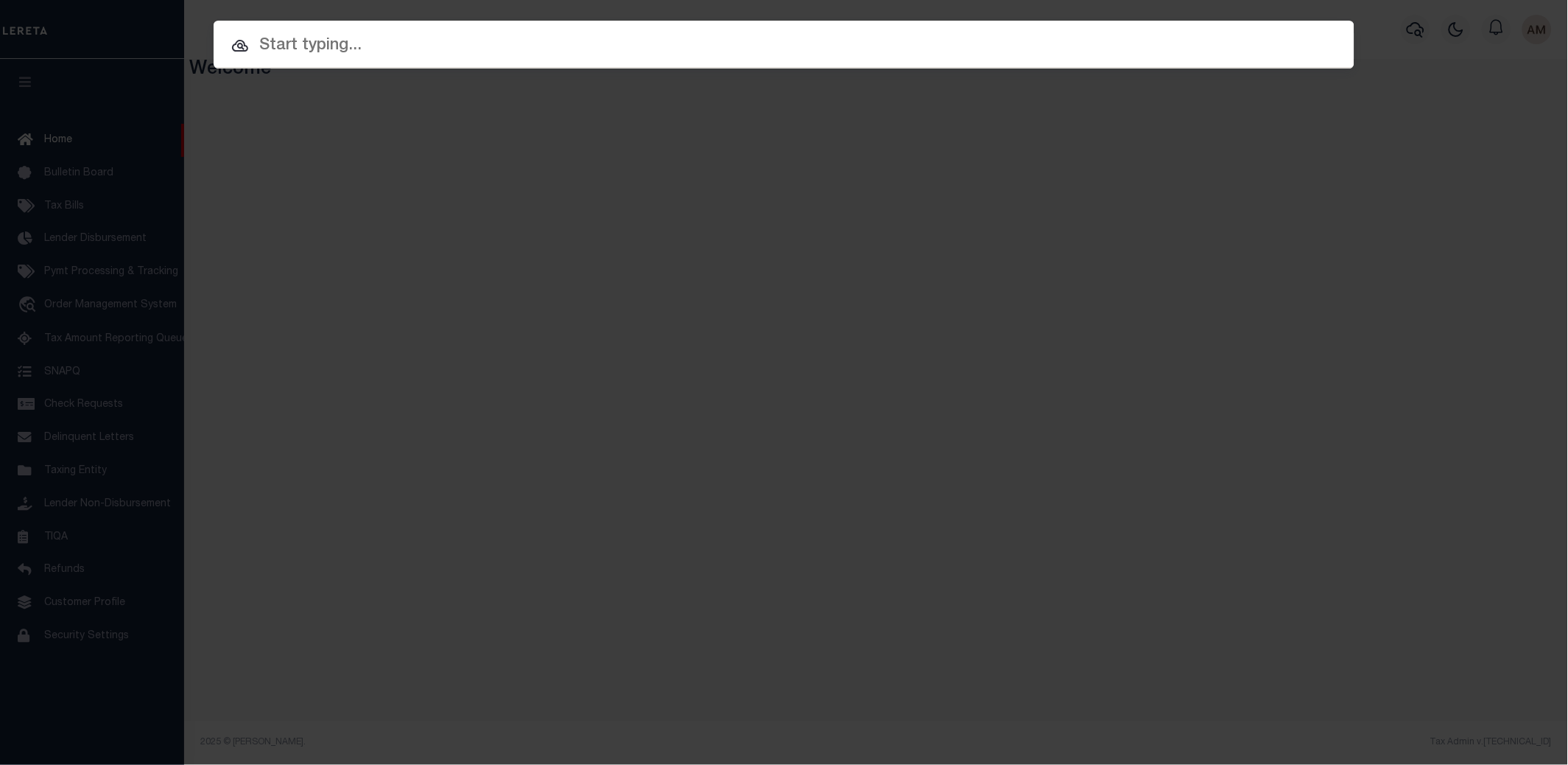
paste input "84075"
type input "84075"
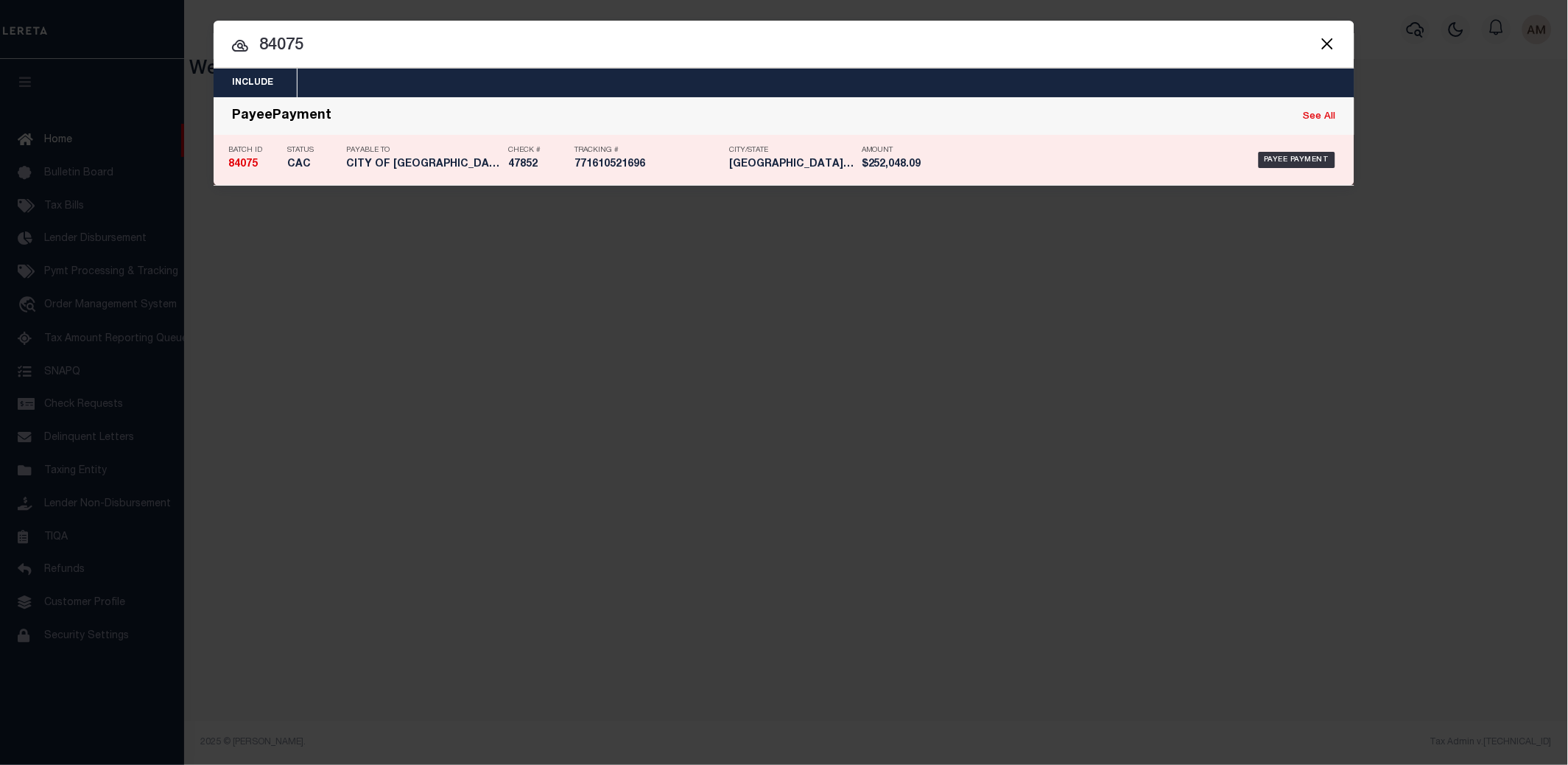
click at [1257, 162] on div "Payee Payment" at bounding box center [1138, 160] width 405 height 43
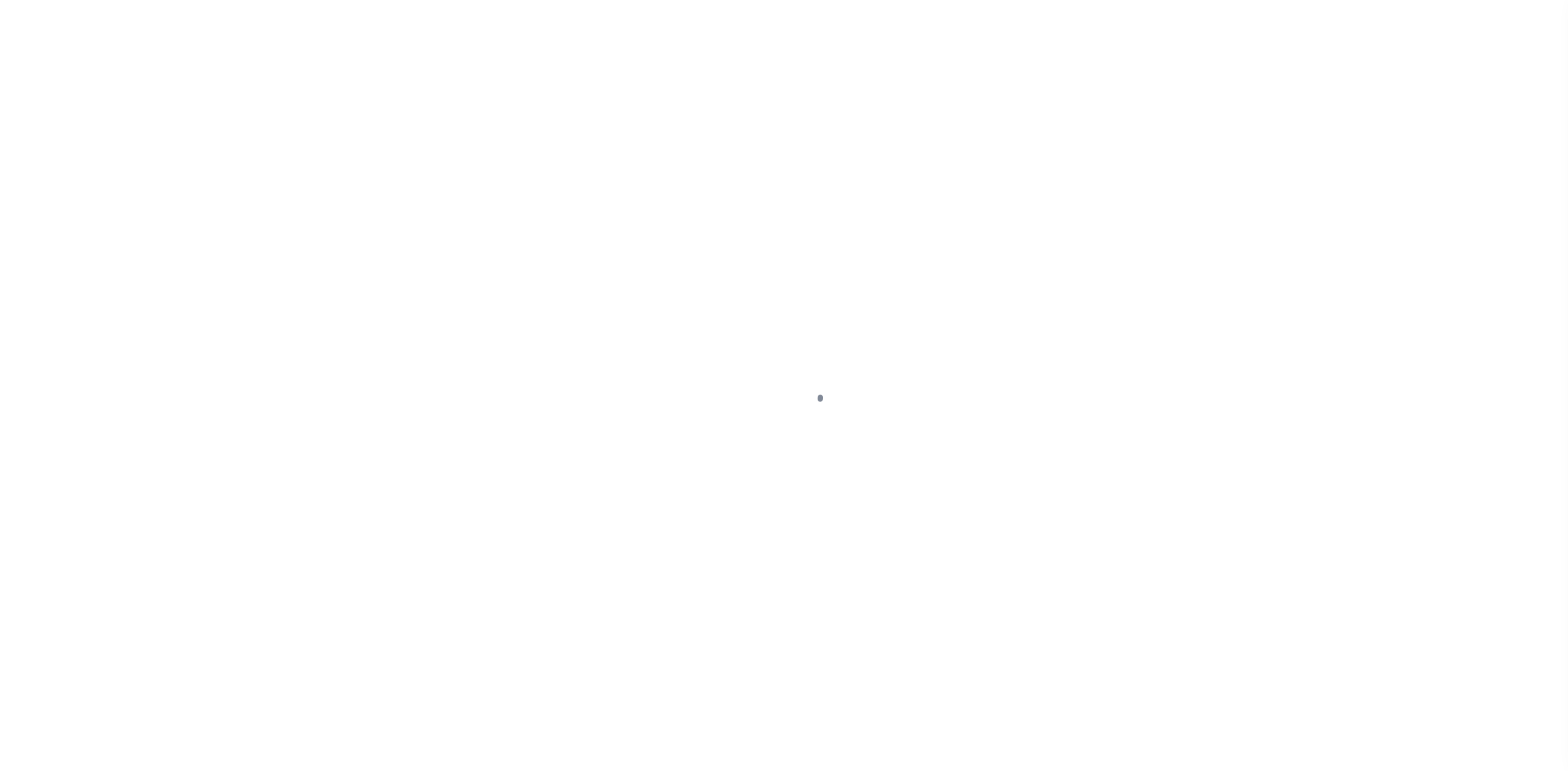
select select "CAC"
select select "CHK"
select select "[PERSON_NAME]"
select select "FDX"
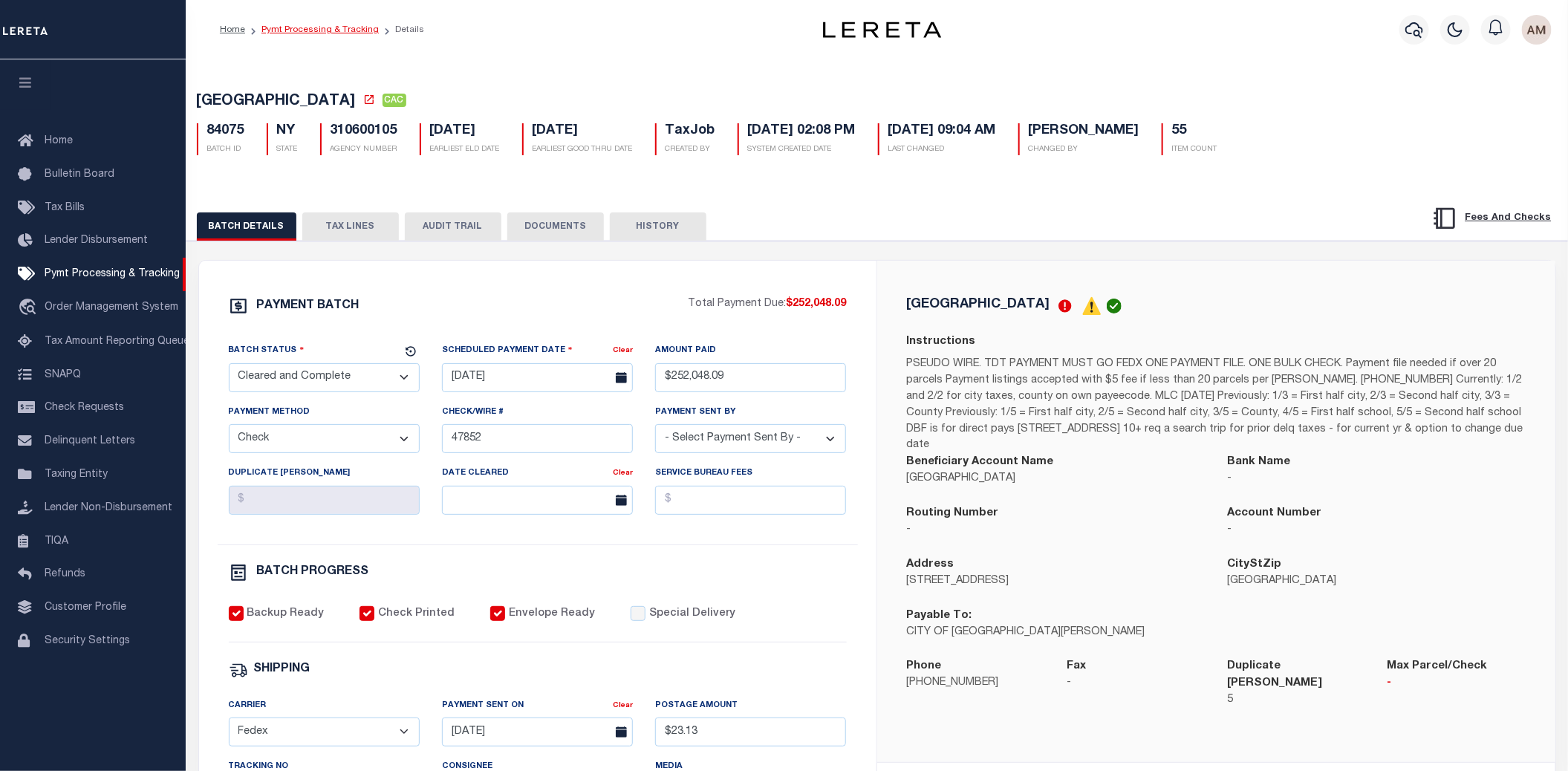
click at [345, 34] on link "Pymt Processing & Tracking" at bounding box center [320, 30] width 118 height 9
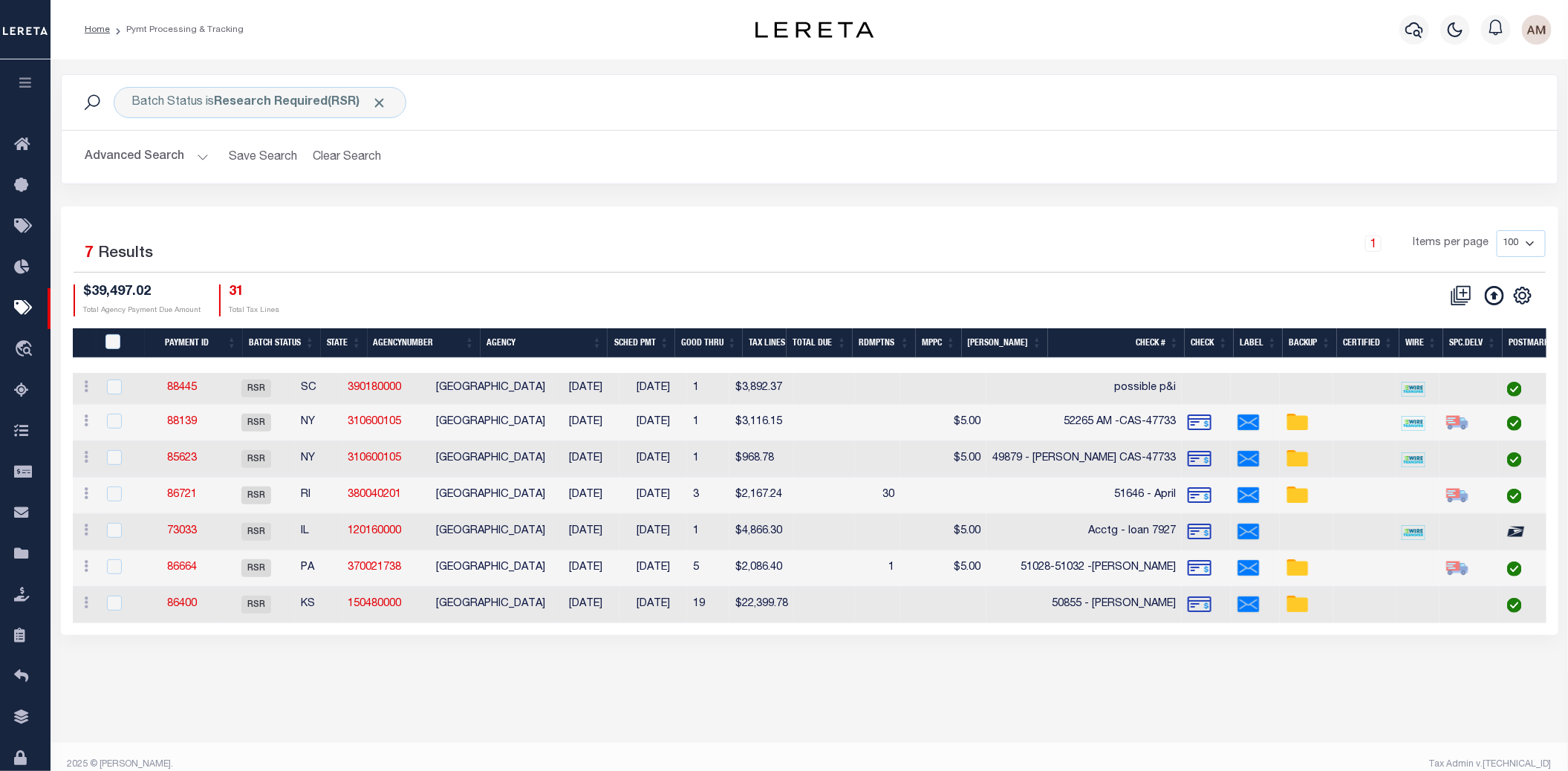
click at [182, 165] on button "Advanced Search" at bounding box center [146, 157] width 123 height 29
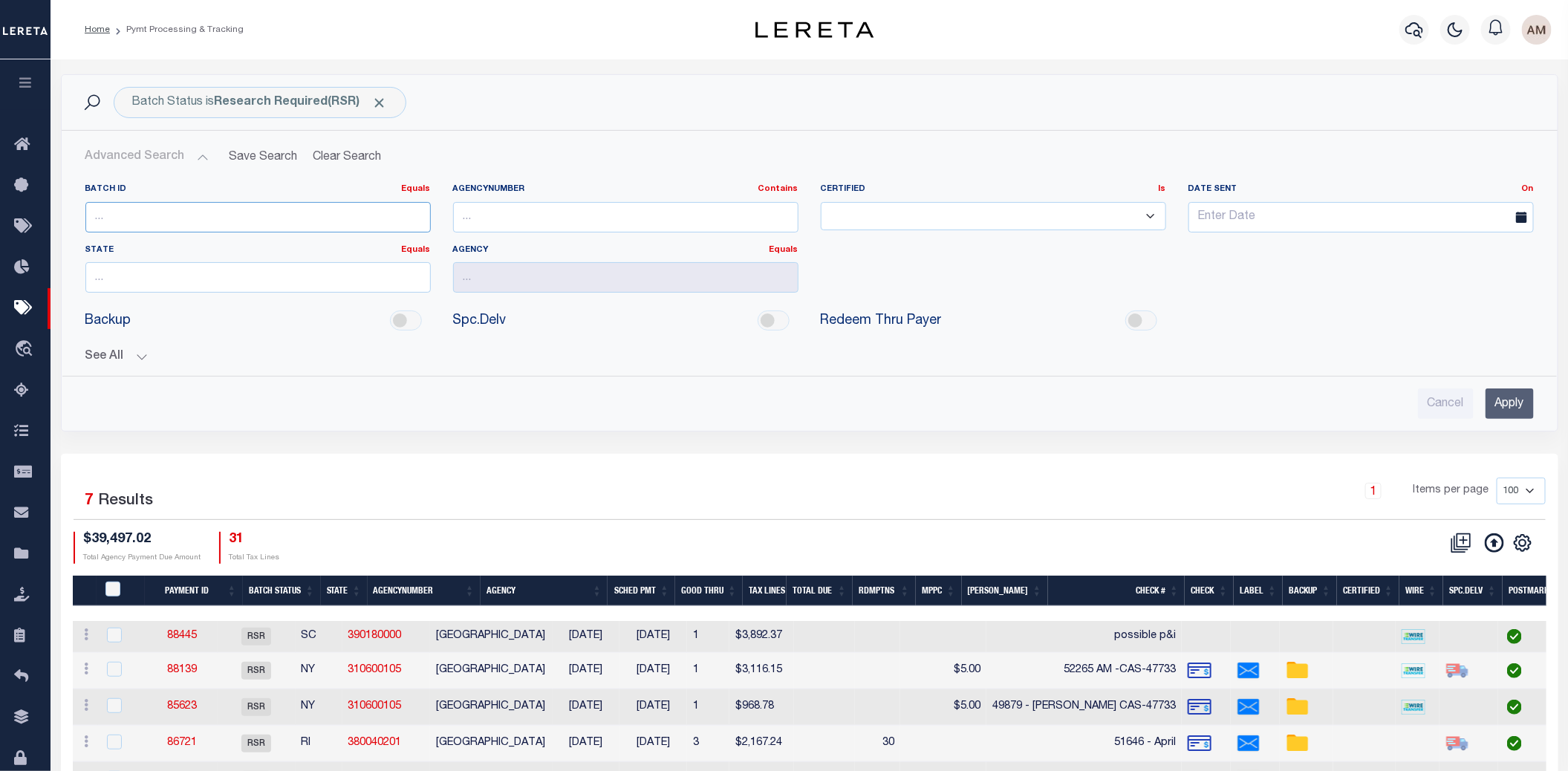
paste input "84075"
type input "84075"
click at [385, 104] on span "Click to Remove" at bounding box center [380, 103] width 16 height 16
click at [163, 353] on button "See All" at bounding box center [809, 357] width 1448 height 14
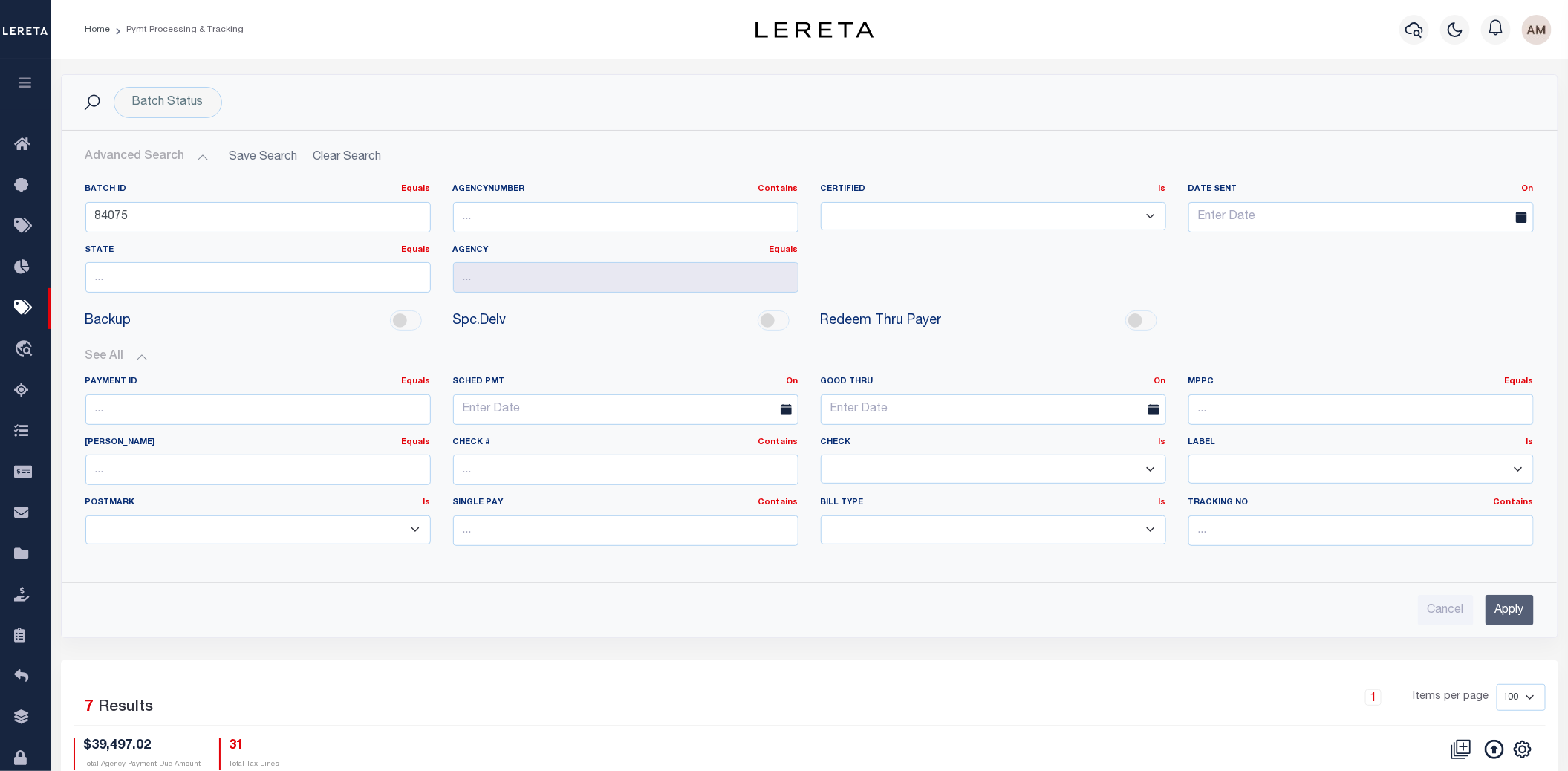
click at [141, 354] on button "See All" at bounding box center [809, 357] width 1448 height 14
click at [1539, 601] on div "Cancel Apply" at bounding box center [809, 604] width 1472 height 42
click at [1520, 607] on input "Apply" at bounding box center [1510, 609] width 49 height 30
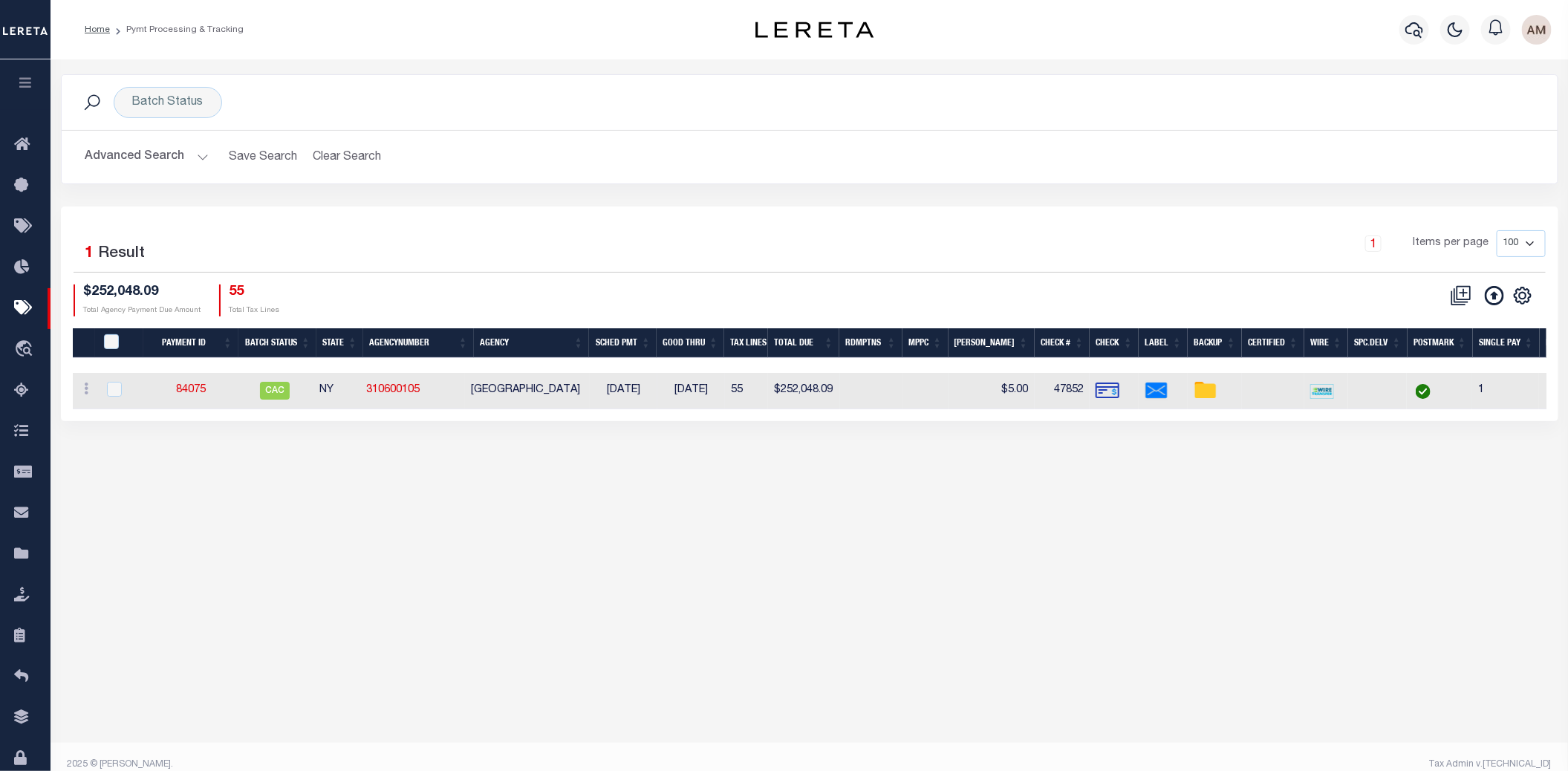
click at [191, 402] on td "84075" at bounding box center [191, 390] width 90 height 36
checkbox input "true"
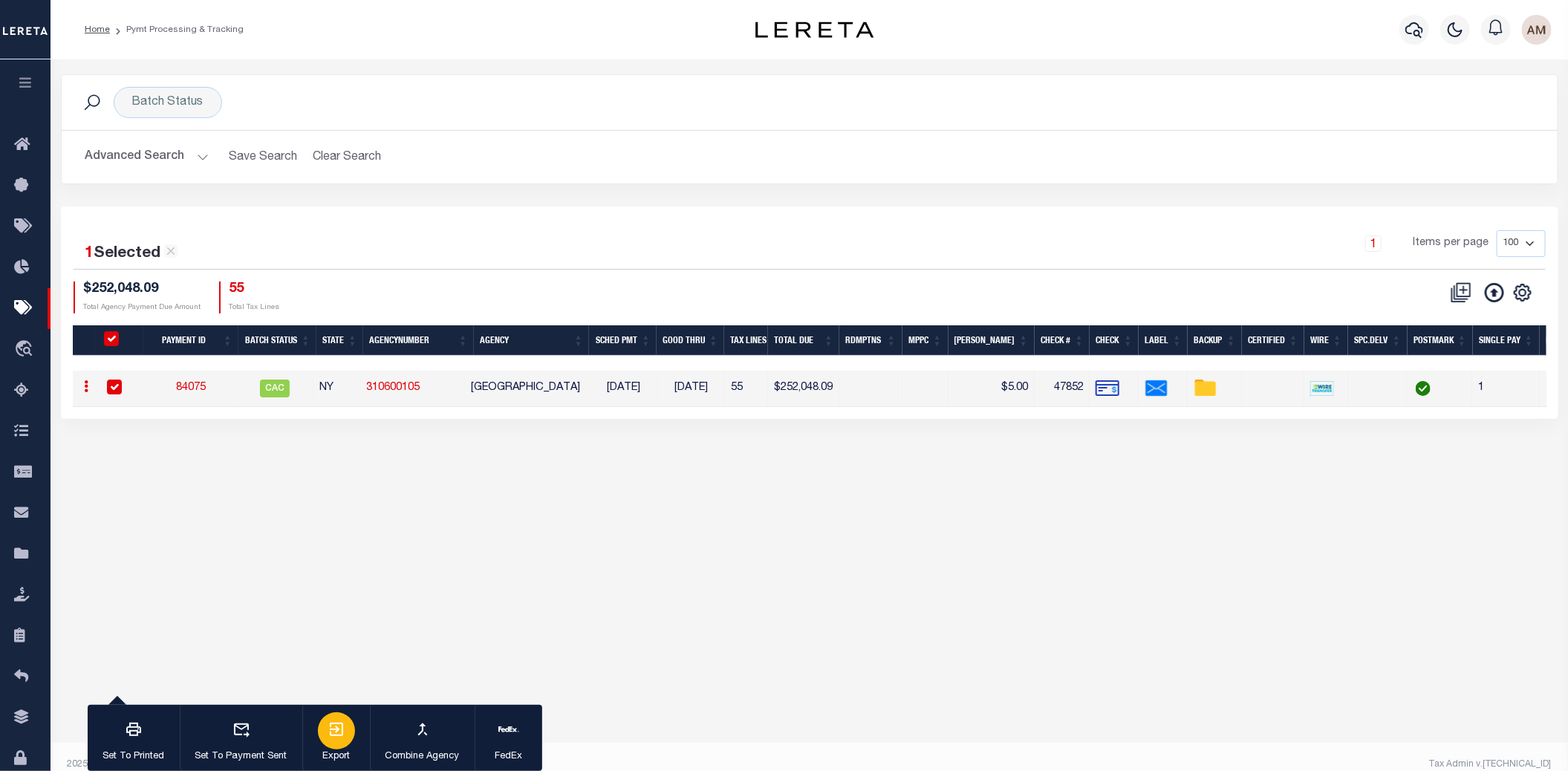
click at [339, 721] on div "button" at bounding box center [336, 731] width 37 height 37
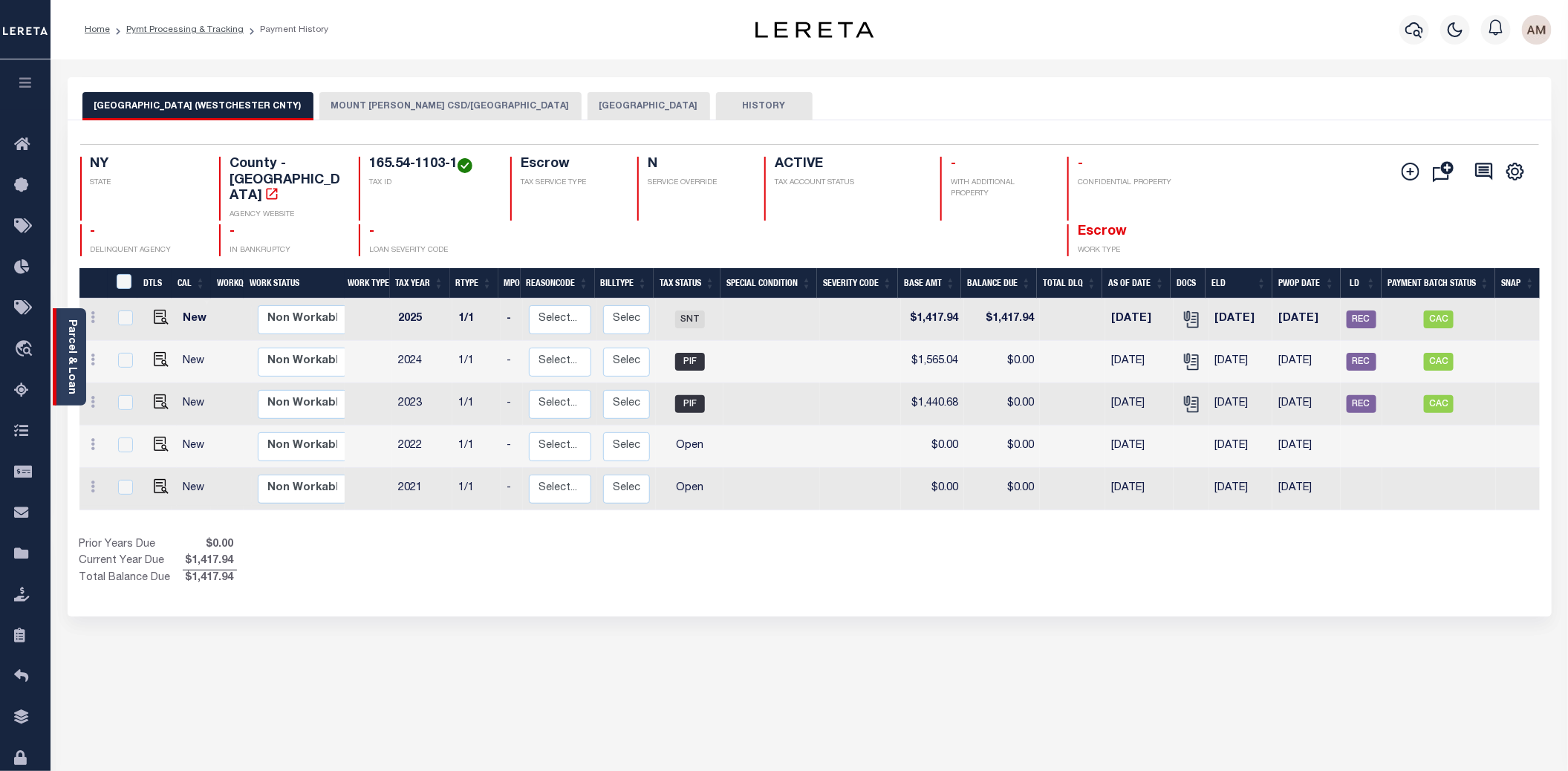
click at [72, 343] on link "Parcel & Loan" at bounding box center [72, 357] width 11 height 75
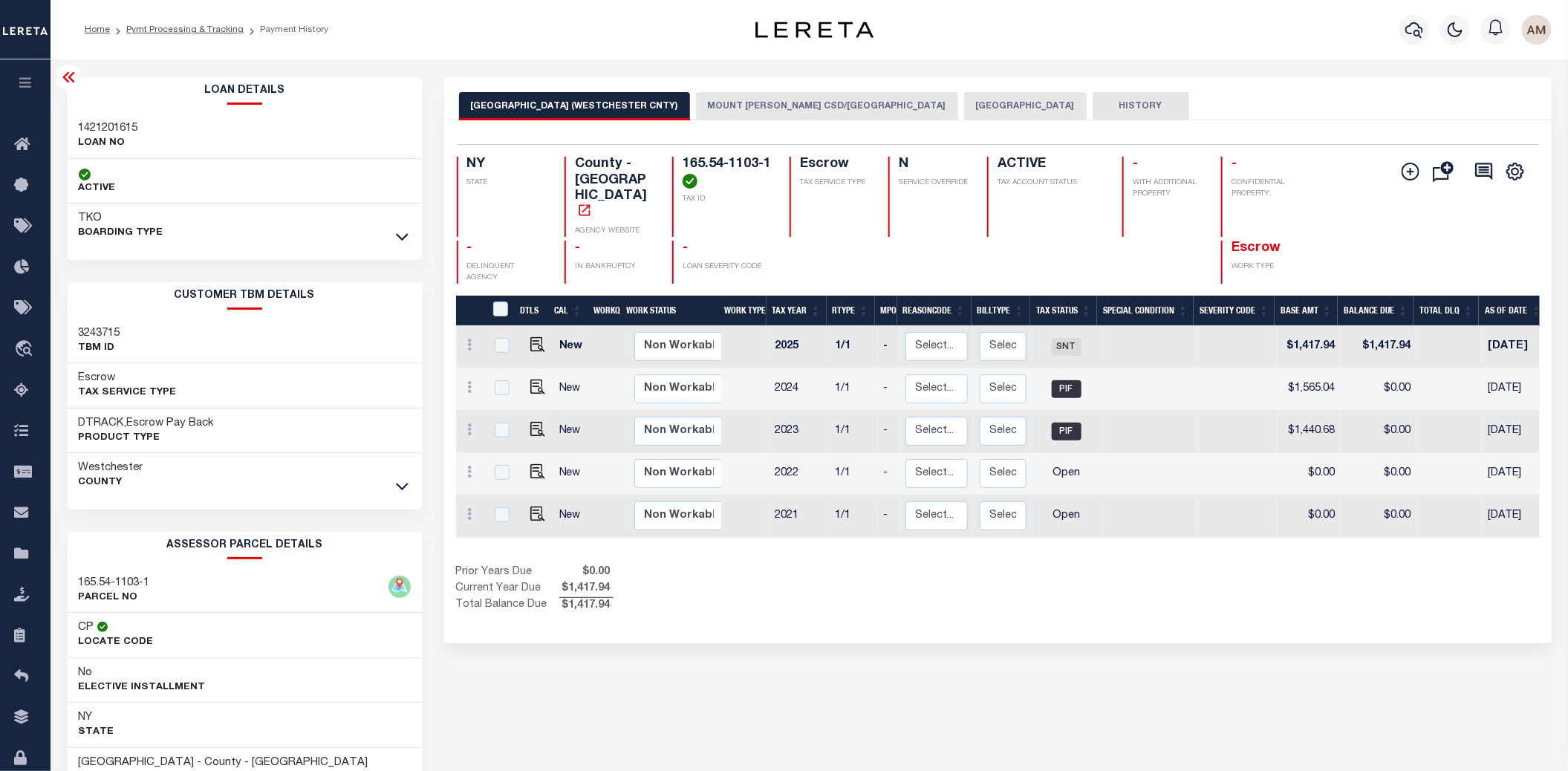
click at [410, 482] on link at bounding box center [402, 486] width 17 height 11
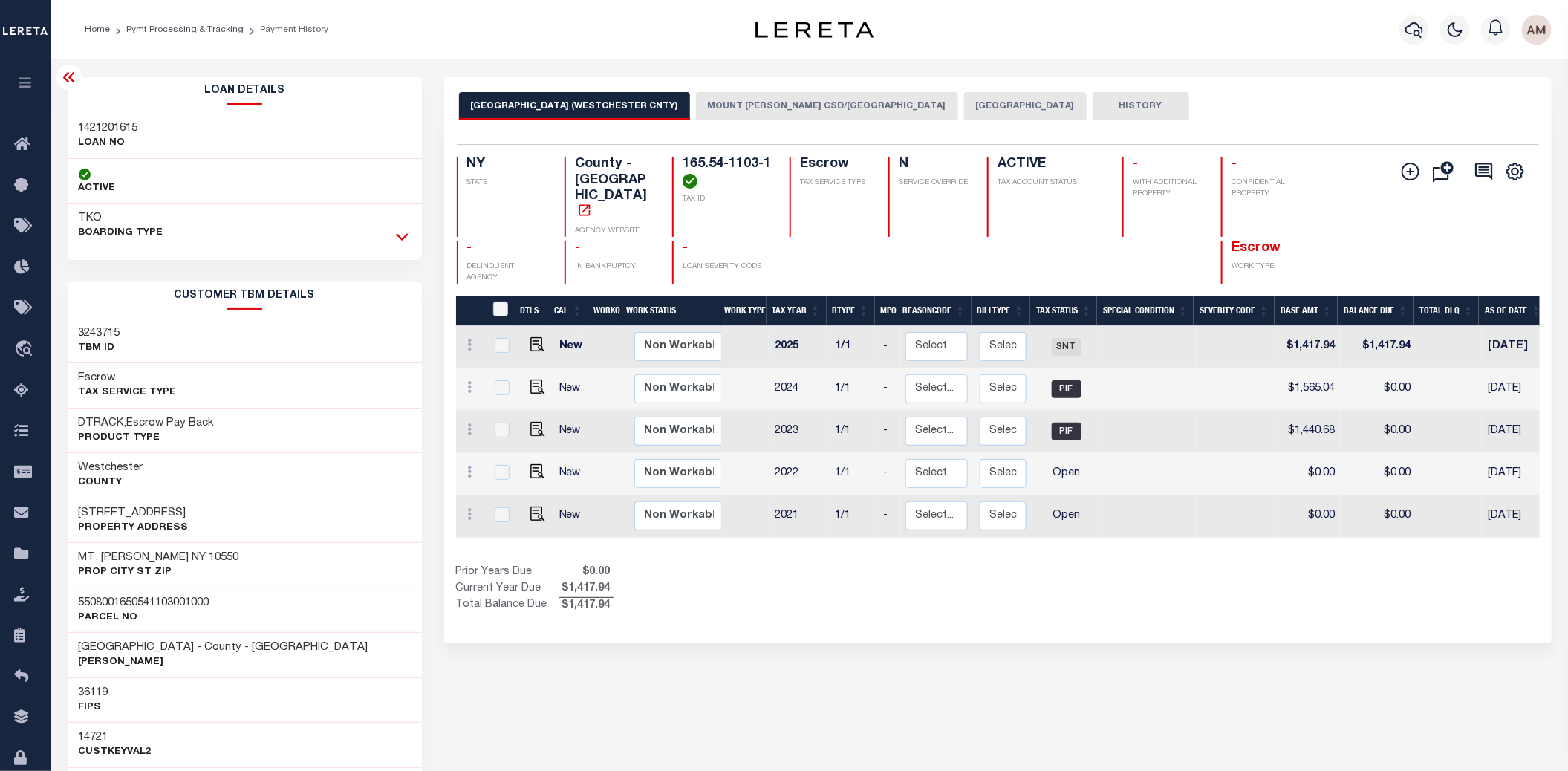
click at [407, 237] on icon at bounding box center [402, 236] width 12 height 16
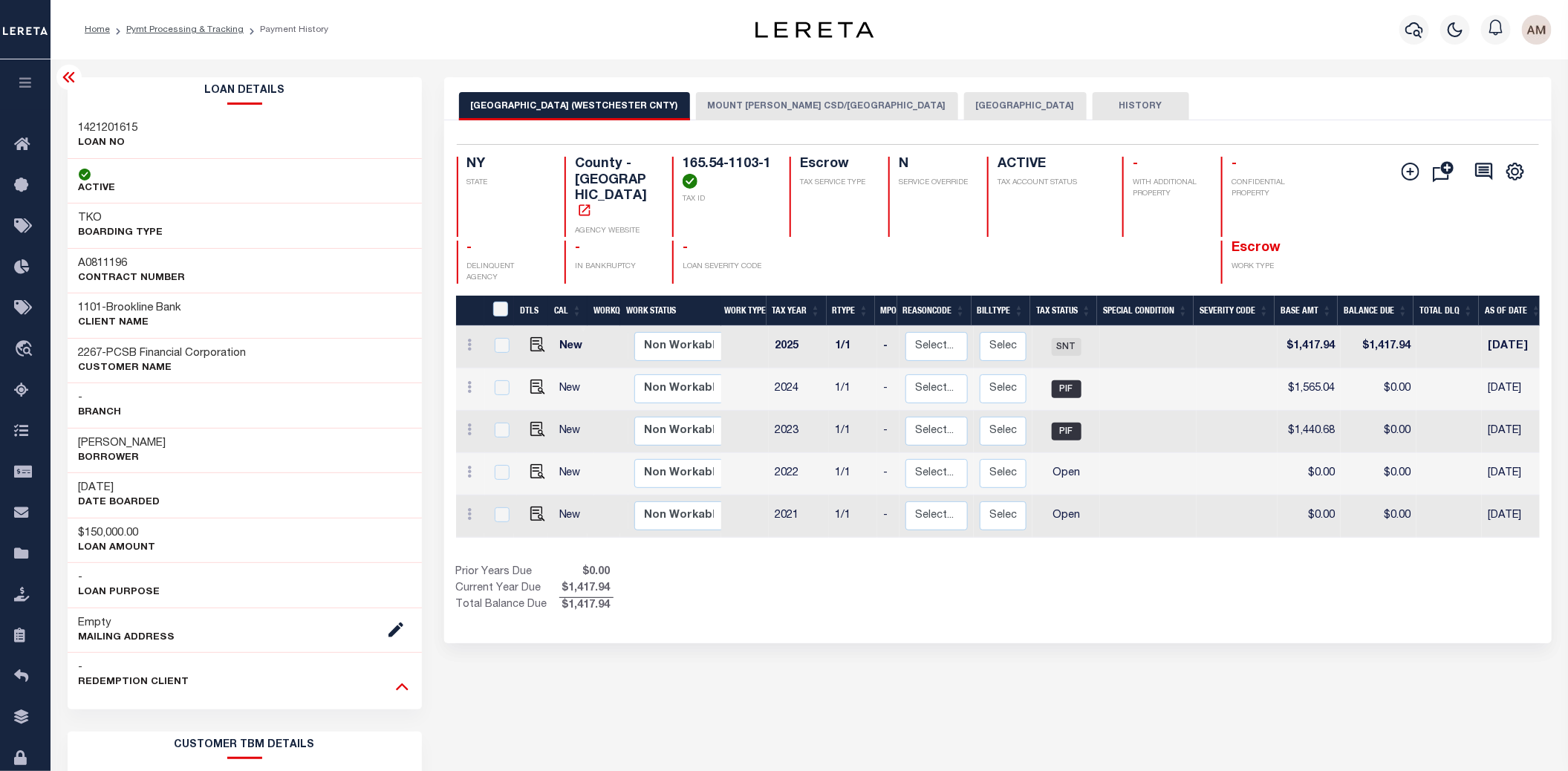
click at [405, 681] on icon at bounding box center [402, 686] width 12 height 16
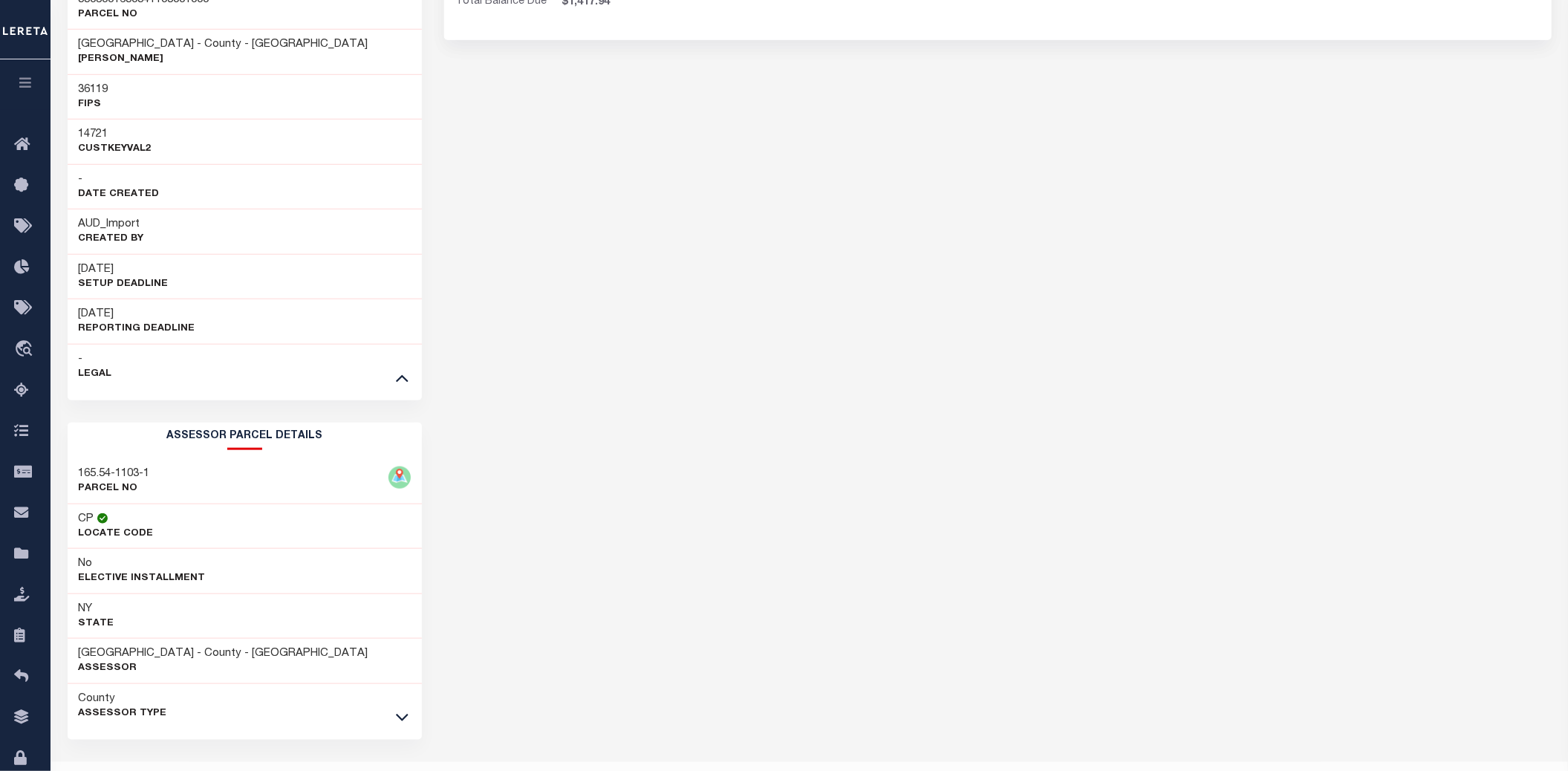
scroll to position [628, 0]
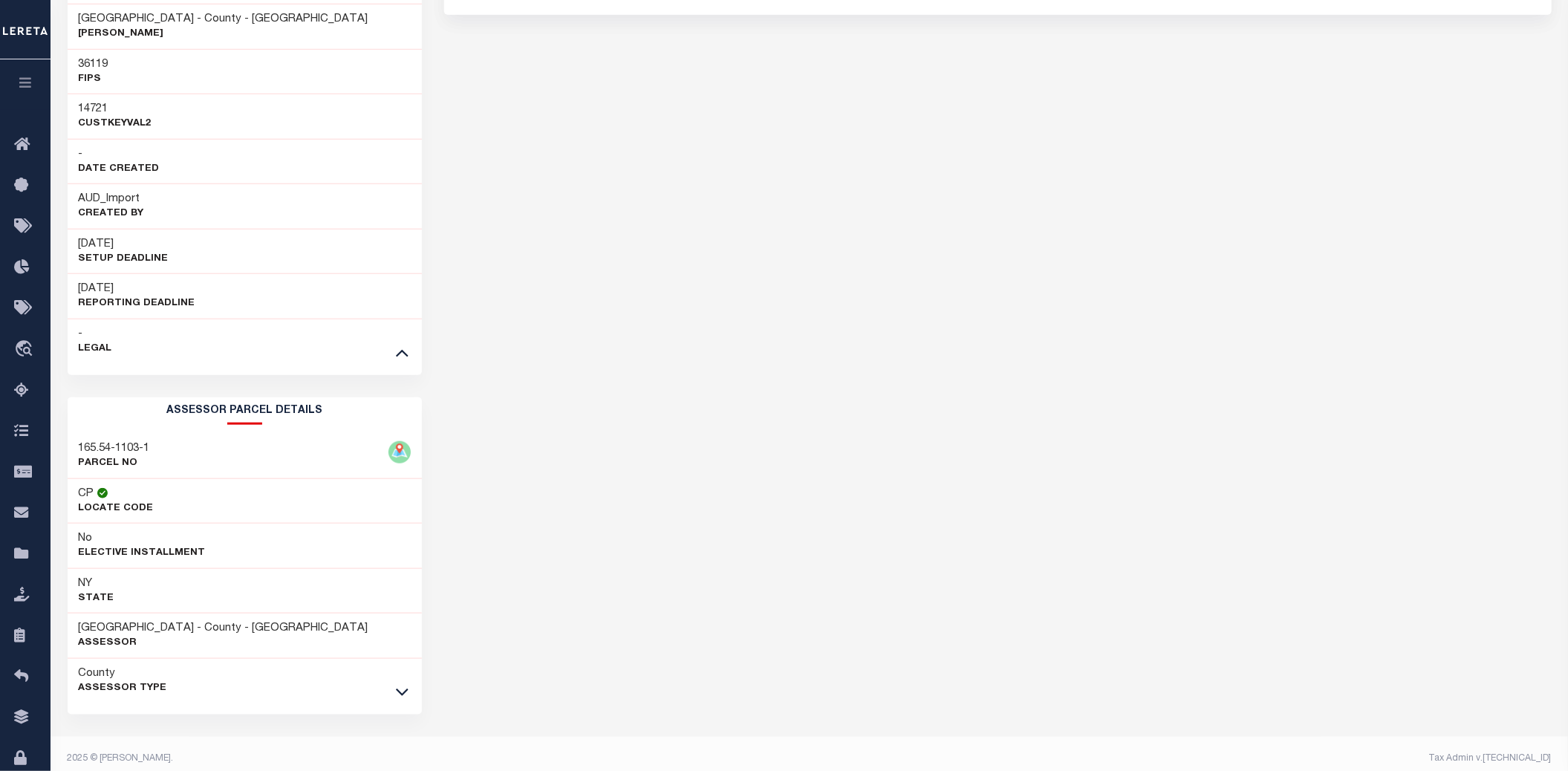
drag, startPoint x: 1119, startPoint y: 113, endPoint x: 813, endPoint y: 2, distance: 325.5
click at [1117, 112] on div "[GEOGRAPHIC_DATA] (WESTCHESTER CNTY) [GEOGRAPHIC_DATA][PERSON_NAME]/[GEOGRAPHIC…" at bounding box center [998, 114] width 1130 height 1332
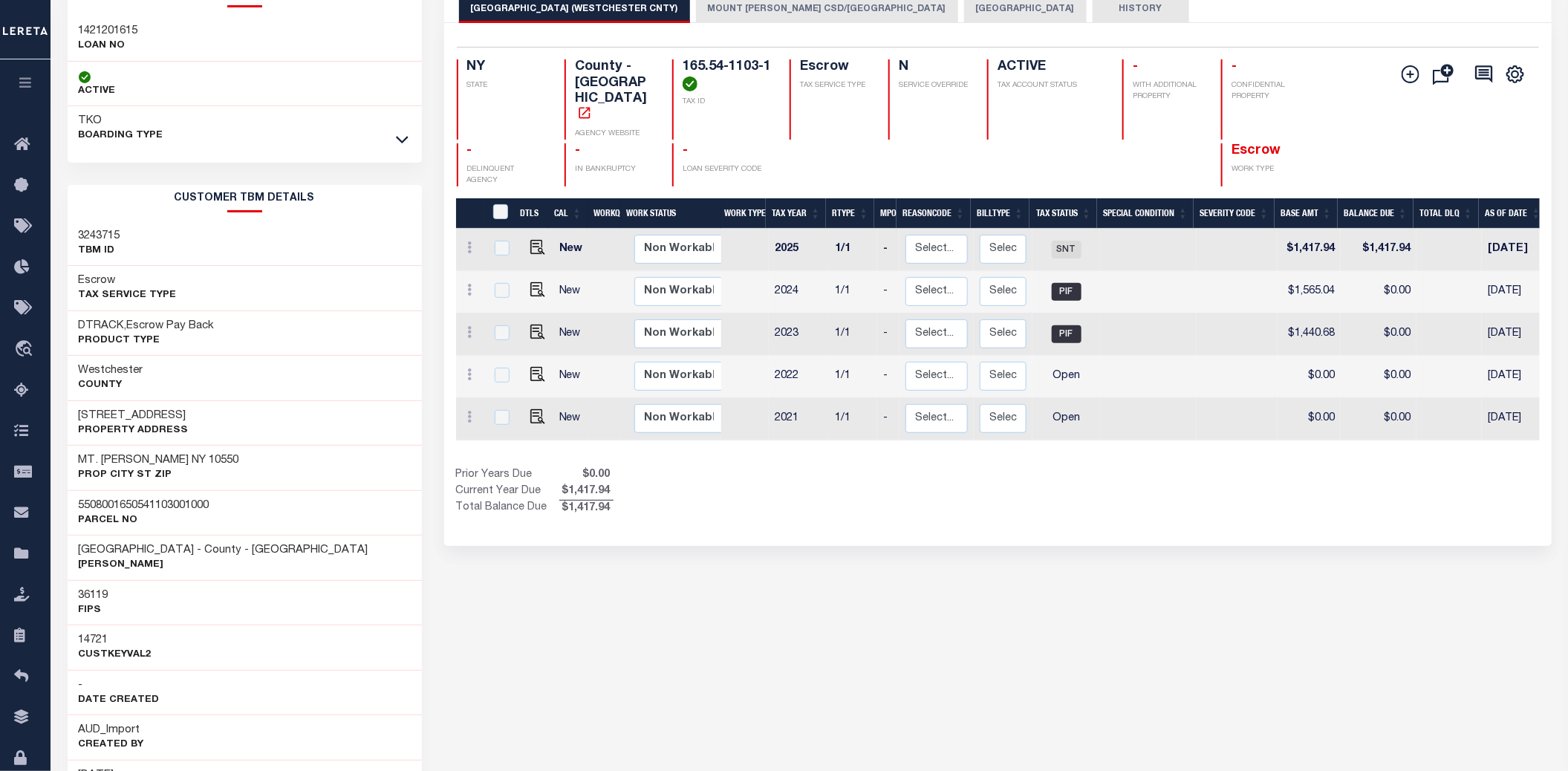
scroll to position [72, 0]
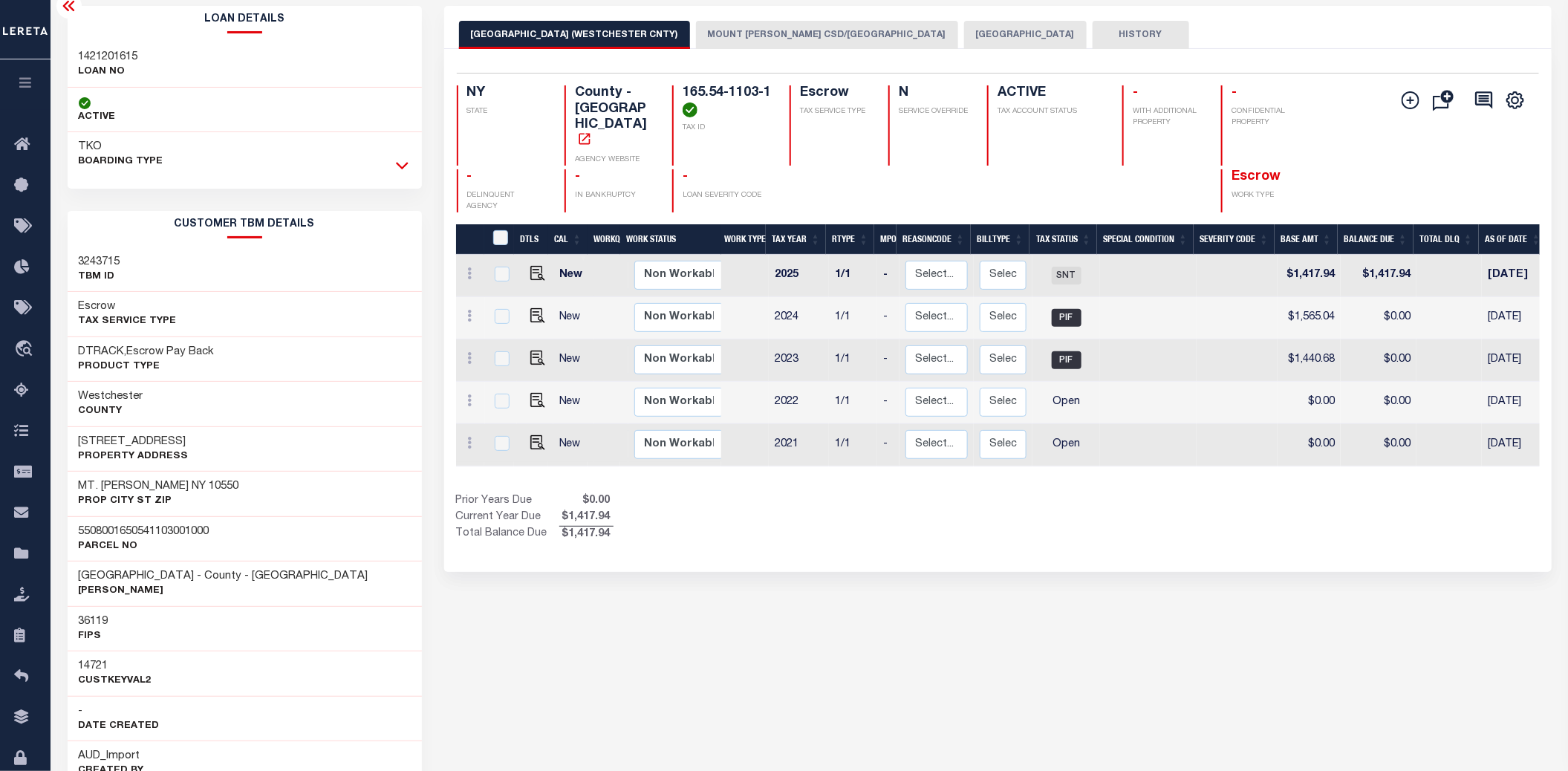
click at [406, 159] on icon at bounding box center [402, 166] width 12 height 16
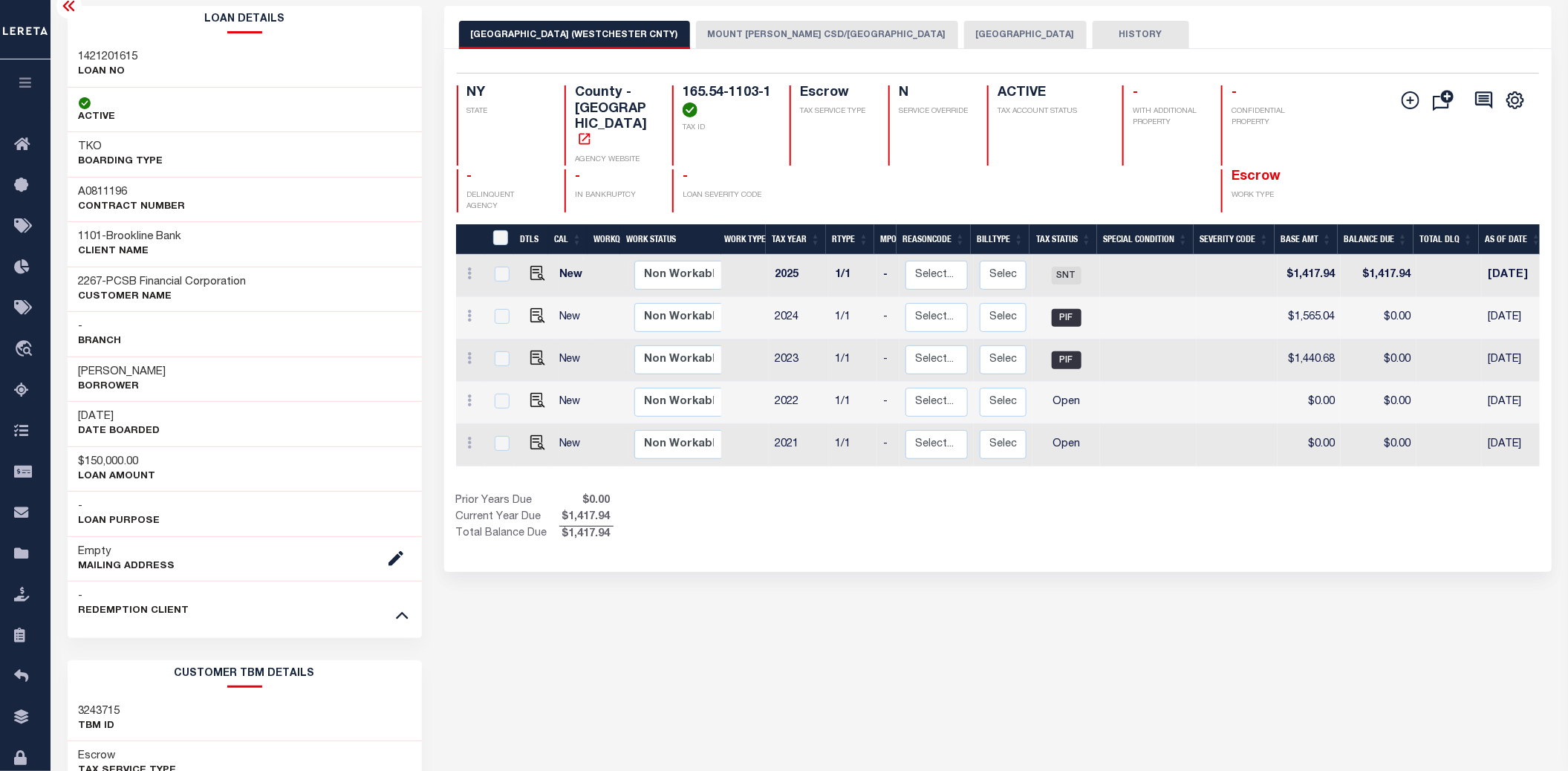
click at [978, 21] on button "[GEOGRAPHIC_DATA]" at bounding box center [1025, 35] width 122 height 28
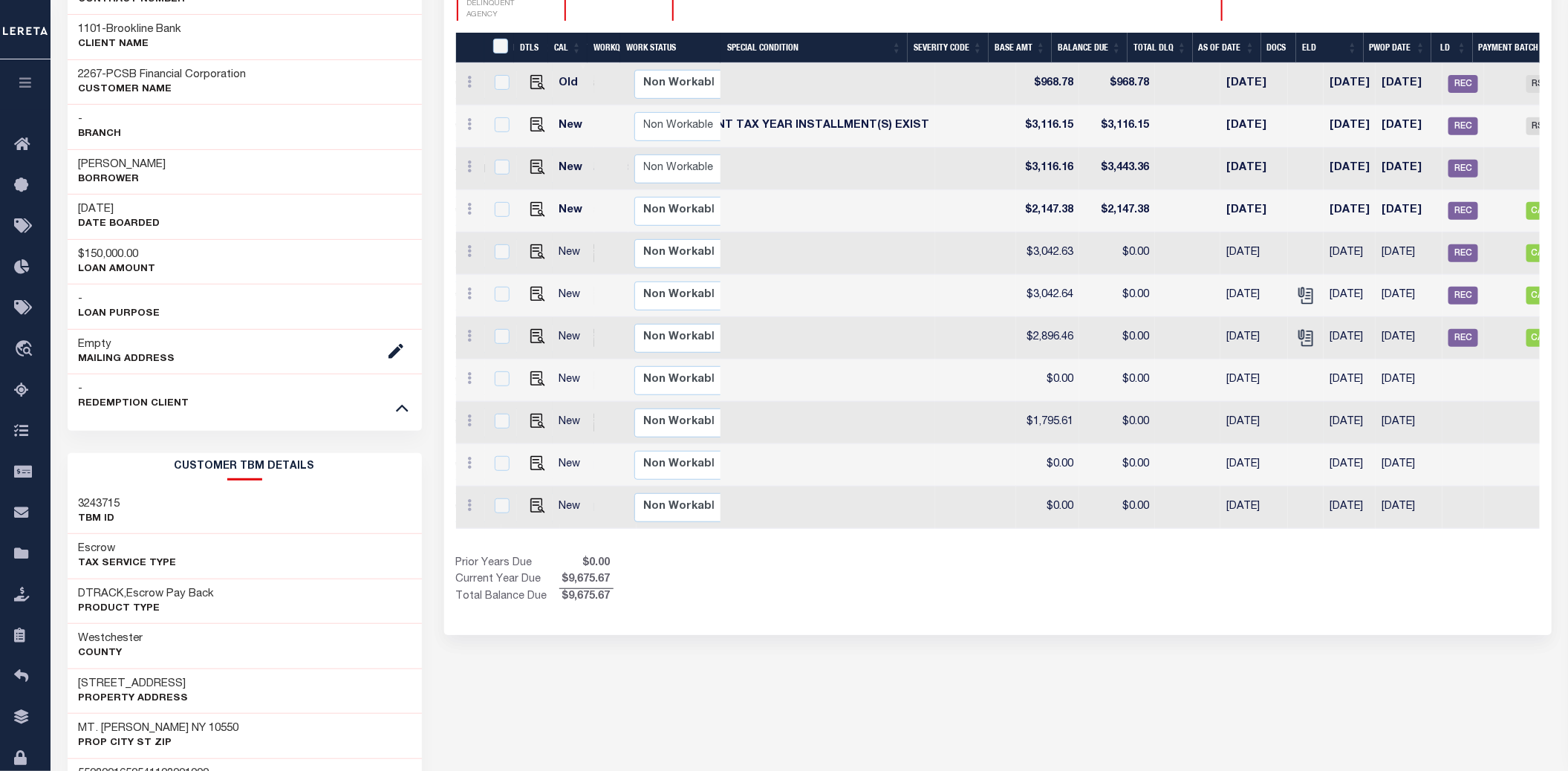
scroll to position [0, 0]
click at [1525, 202] on span "CAC" at bounding box center [1540, 211] width 30 height 18
checkbox input "true"
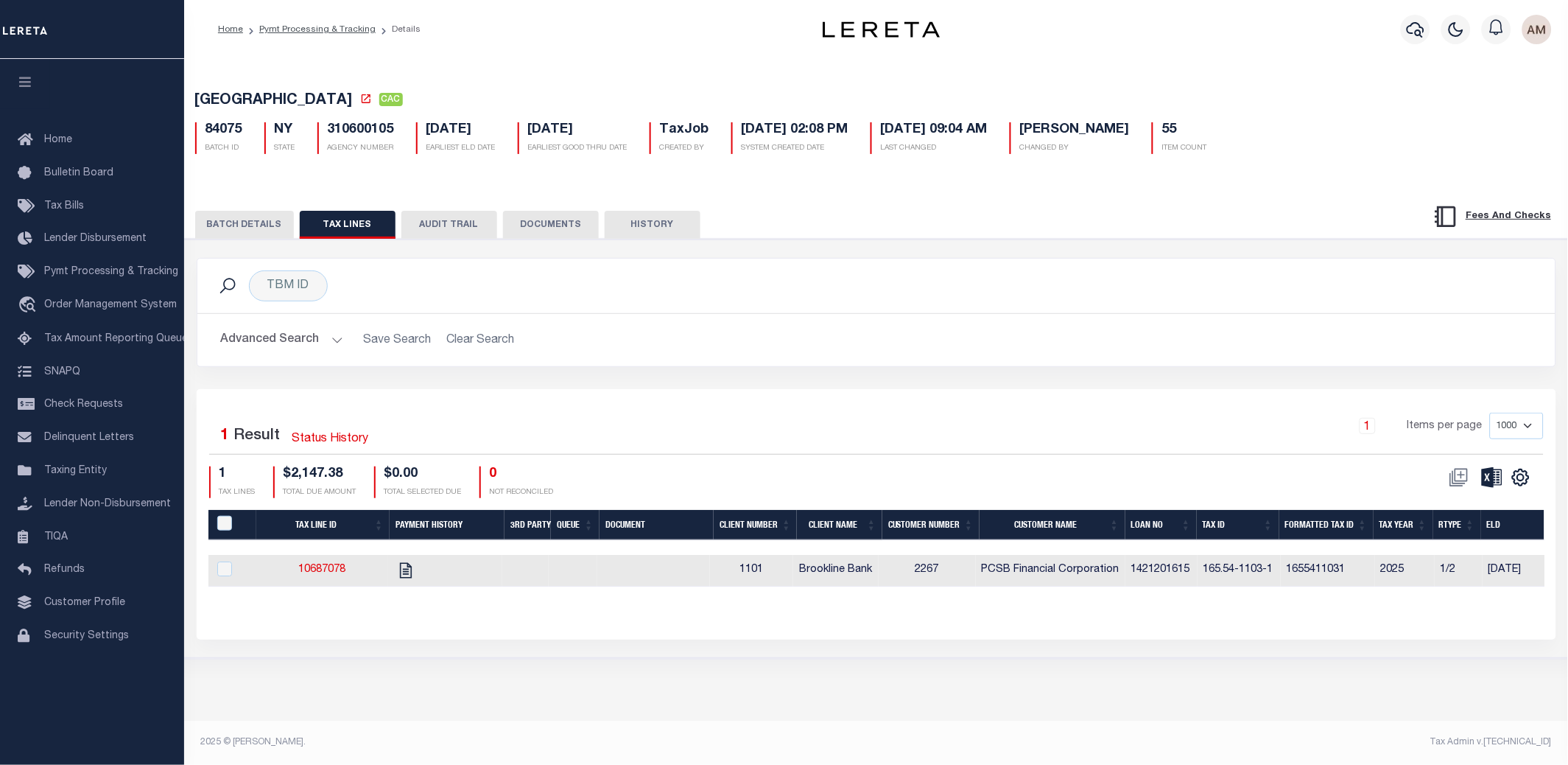
drag, startPoint x: 1060, startPoint y: 416, endPoint x: 1013, endPoint y: 509, distance: 104.2
click at [1060, 416] on div "1 Items per page 1000 2500 5000 10000" at bounding box center [1046, 432] width 996 height 39
